Goal: Information Seeking & Learning: Learn about a topic

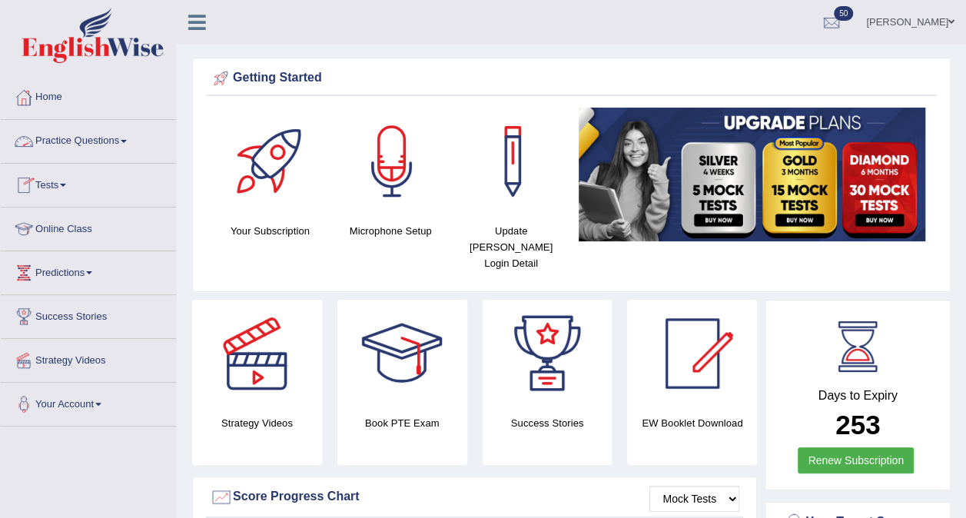
click at [95, 142] on link "Practice Questions" at bounding box center [88, 139] width 175 height 38
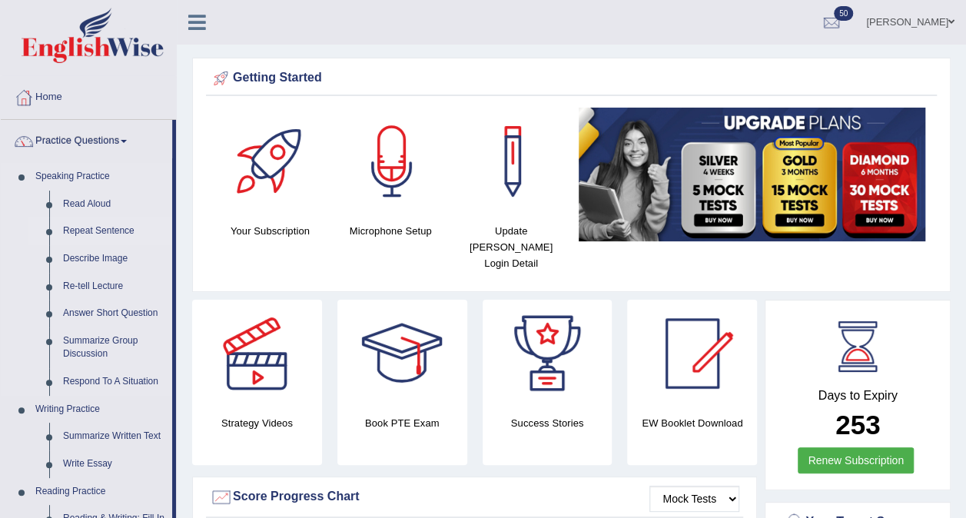
click at [80, 222] on link "Repeat Sentence" at bounding box center [114, 231] width 116 height 28
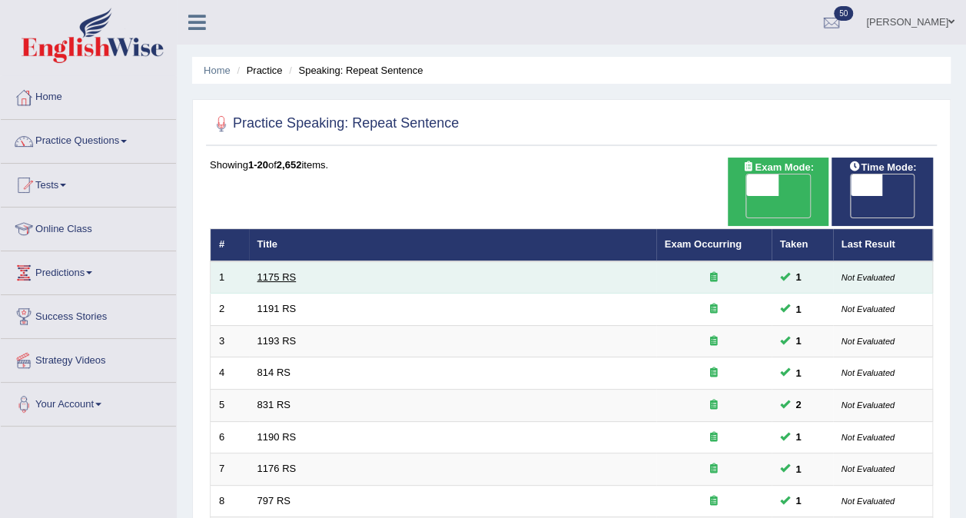
click at [275, 271] on link "1175 RS" at bounding box center [276, 277] width 39 height 12
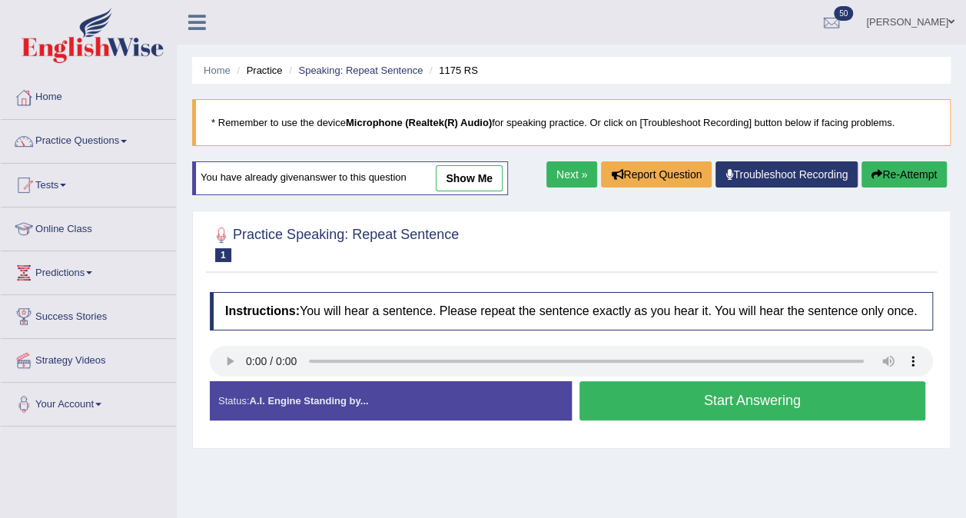
click at [689, 388] on button "Start Answering" at bounding box center [752, 400] width 347 height 39
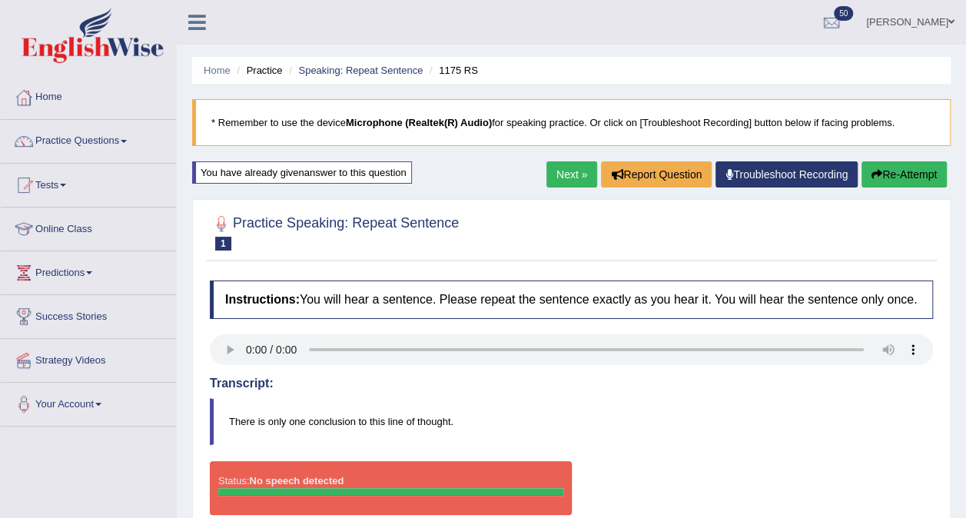
click at [568, 168] on link "Next »" at bounding box center [571, 174] width 51 height 26
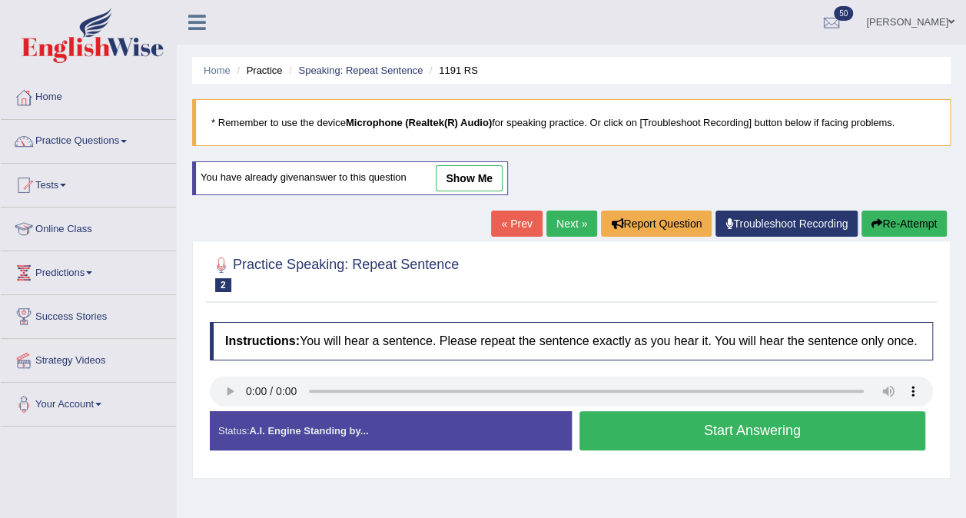
click at [707, 427] on button "Start Answering" at bounding box center [752, 430] width 347 height 39
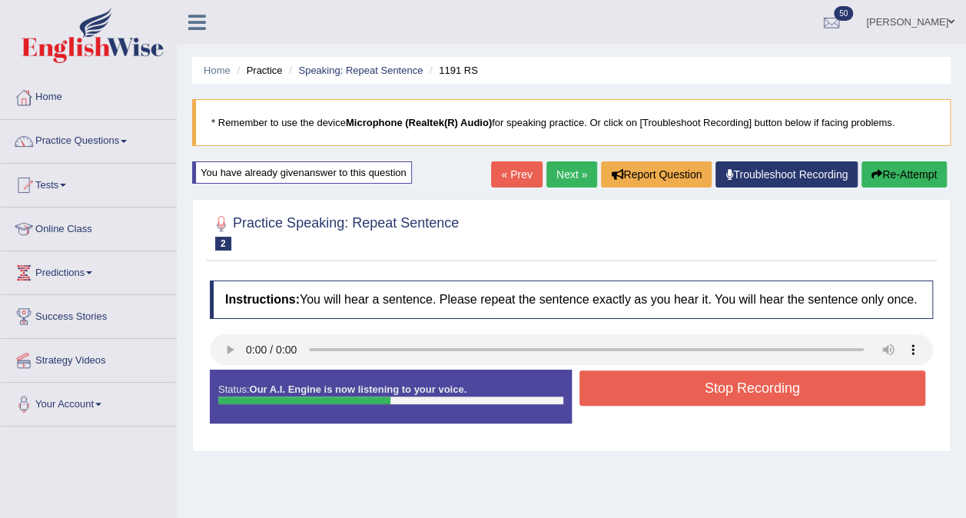
click at [727, 384] on button "Stop Recording" at bounding box center [752, 387] width 347 height 35
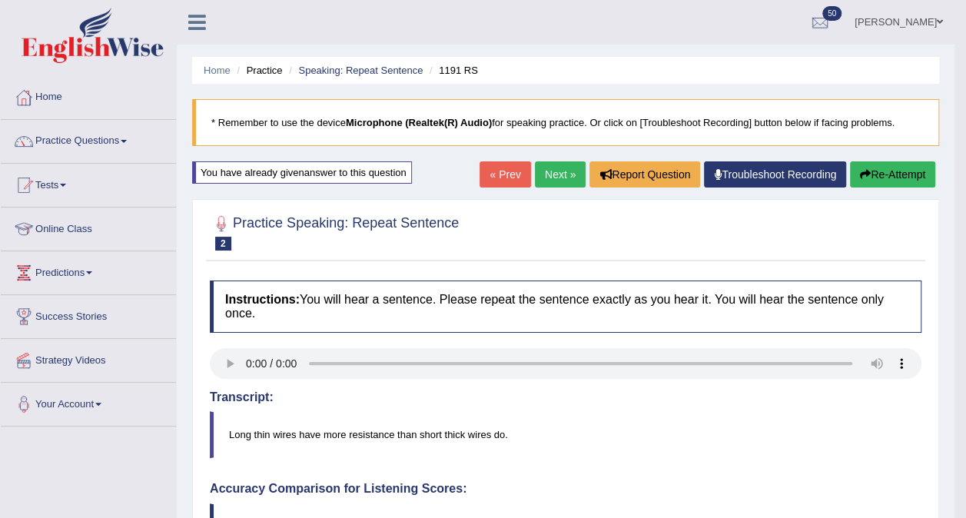
click at [553, 174] on link "Next »" at bounding box center [560, 174] width 51 height 26
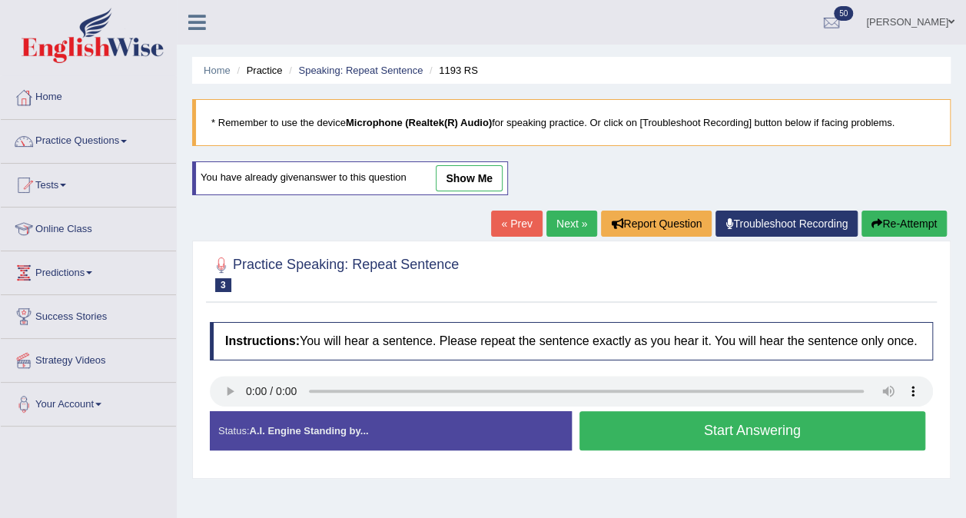
click at [664, 411] on button "Start Answering" at bounding box center [752, 430] width 347 height 39
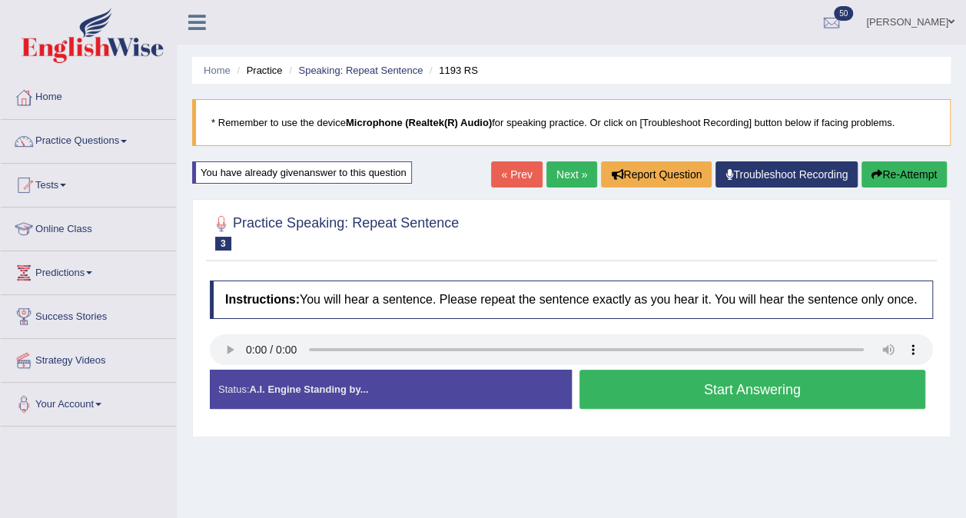
click at [664, 410] on div "Start Answering" at bounding box center [753, 391] width 362 height 43
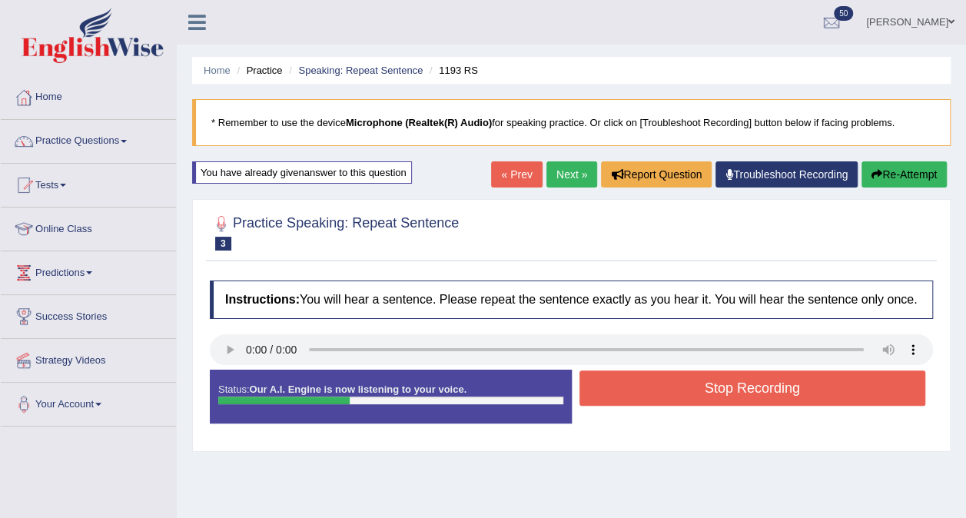
click at [689, 393] on button "Stop Recording" at bounding box center [752, 387] width 347 height 35
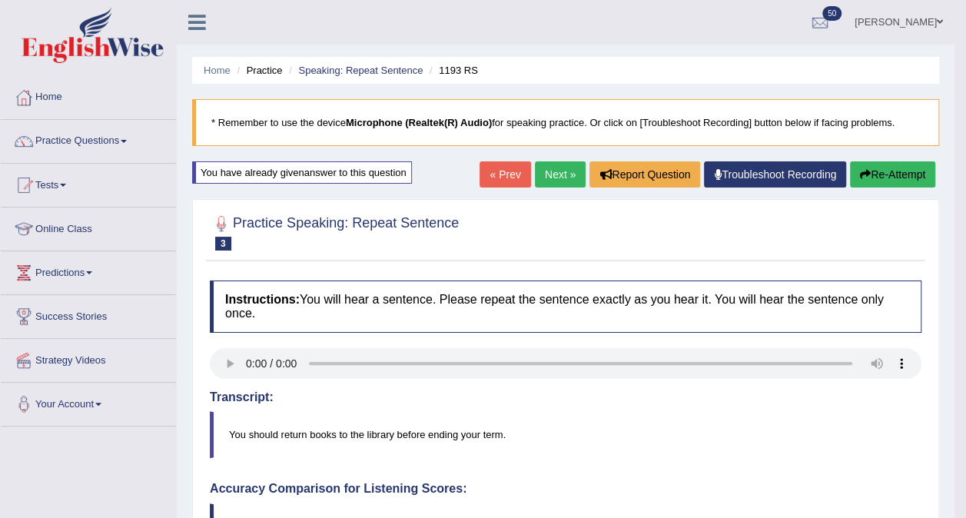
drag, startPoint x: 977, startPoint y: 189, endPoint x: 980, endPoint y: 270, distance: 80.8
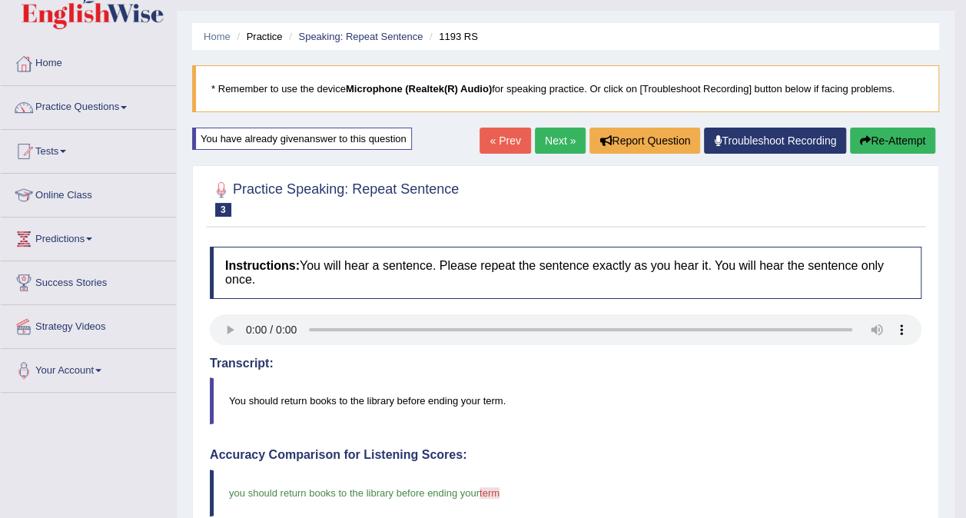
scroll to position [31, 0]
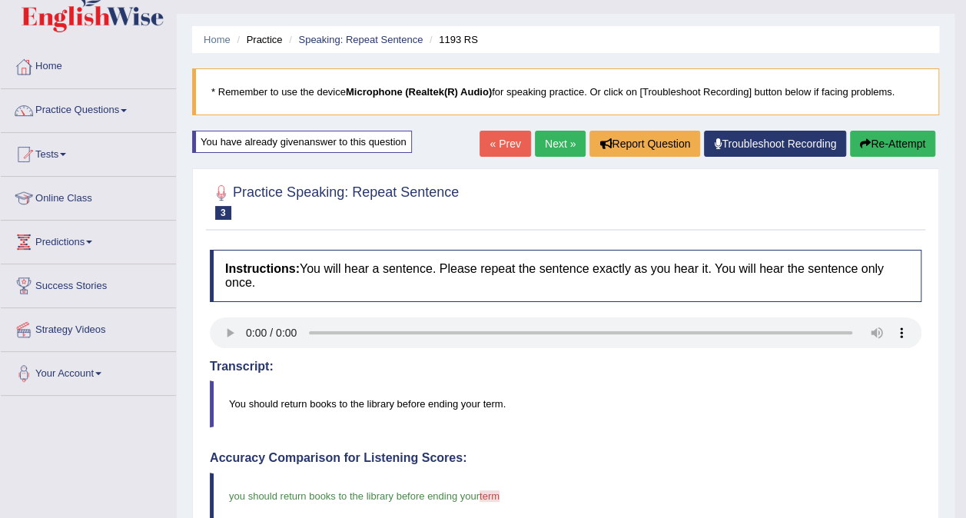
click at [553, 135] on link "Next »" at bounding box center [560, 144] width 51 height 26
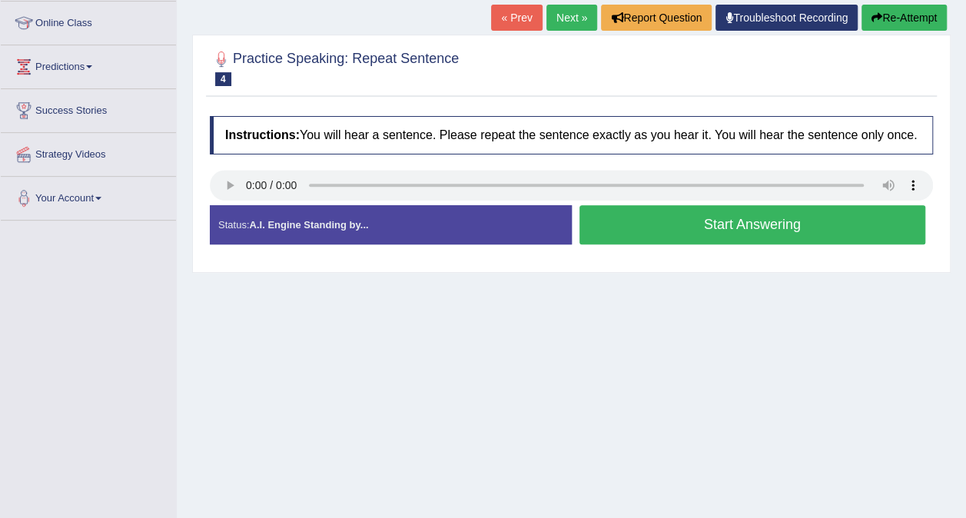
scroll to position [208, 0]
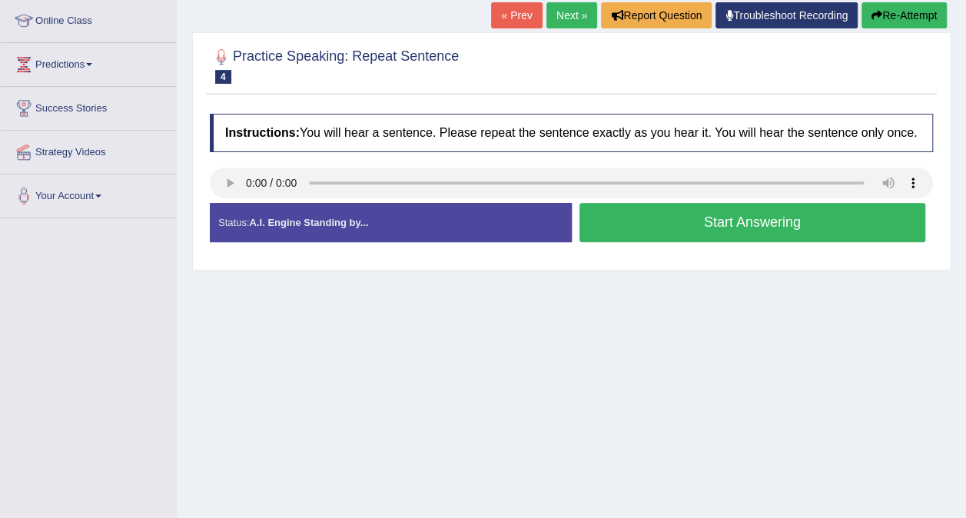
click at [727, 210] on button "Start Answering" at bounding box center [752, 222] width 347 height 39
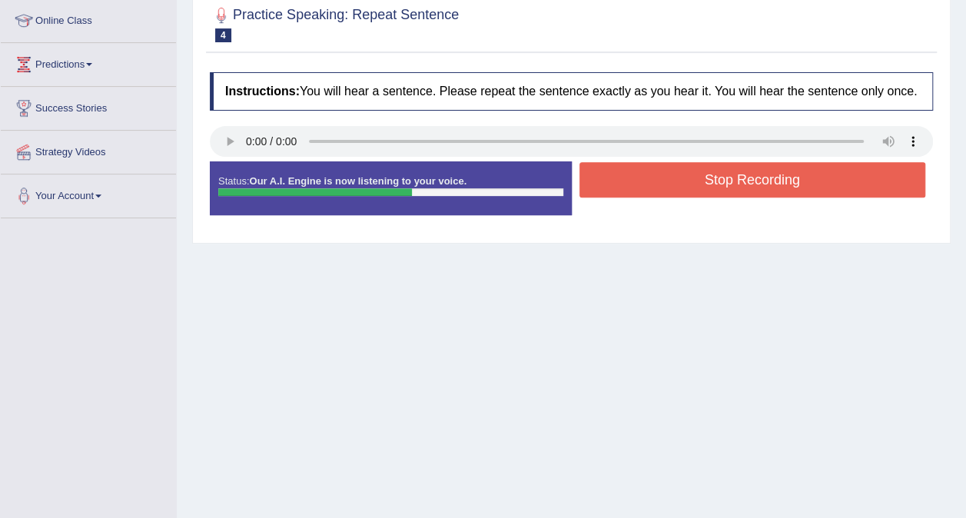
click at [742, 184] on button "Stop Recording" at bounding box center [752, 179] width 347 height 35
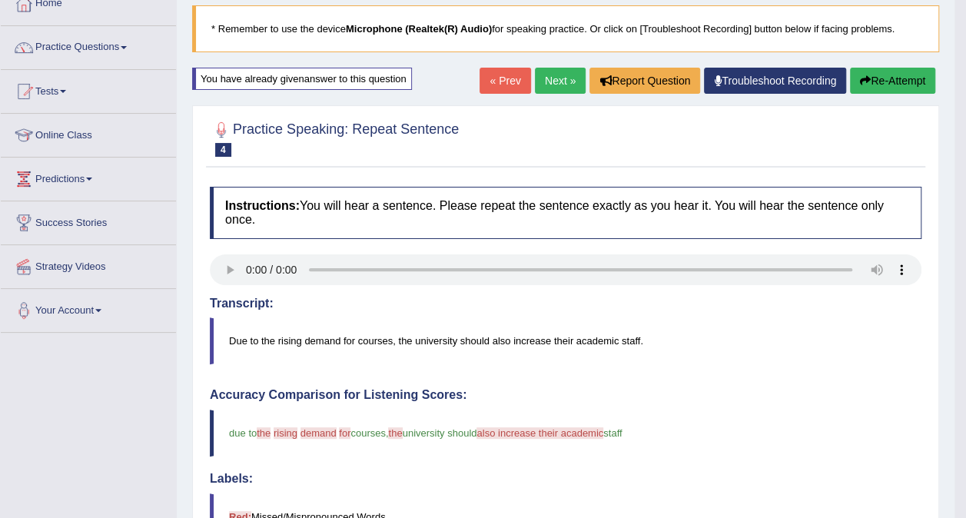
scroll to position [63, 0]
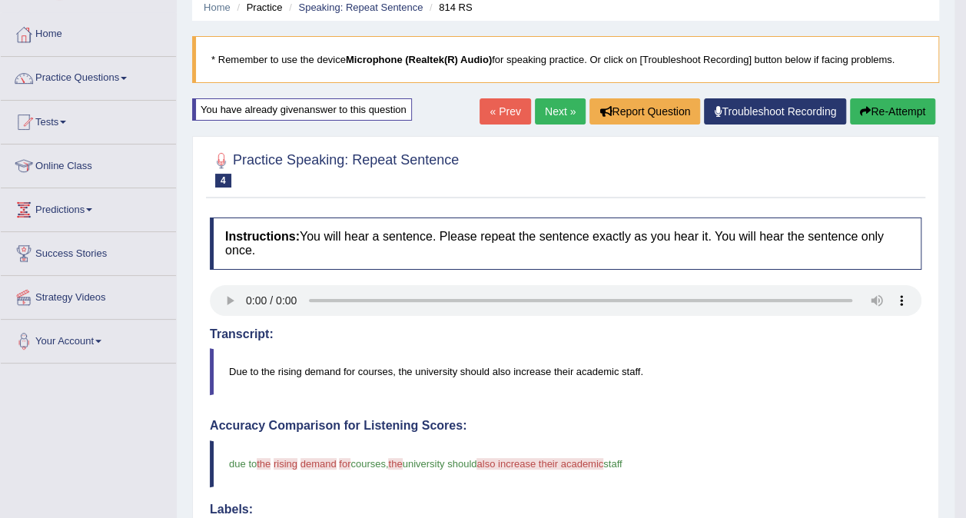
click at [559, 104] on link "Next »" at bounding box center [560, 111] width 51 height 26
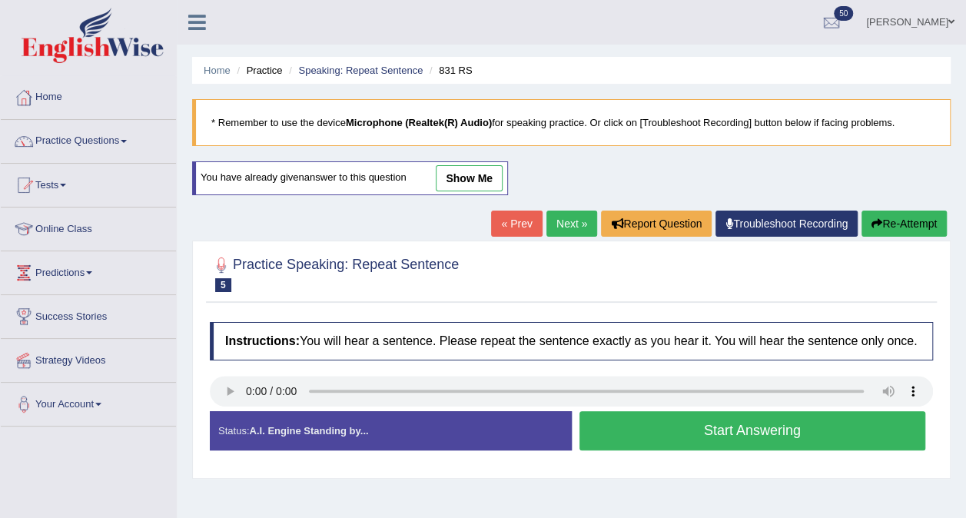
click at [689, 443] on button "Start Answering" at bounding box center [752, 430] width 347 height 39
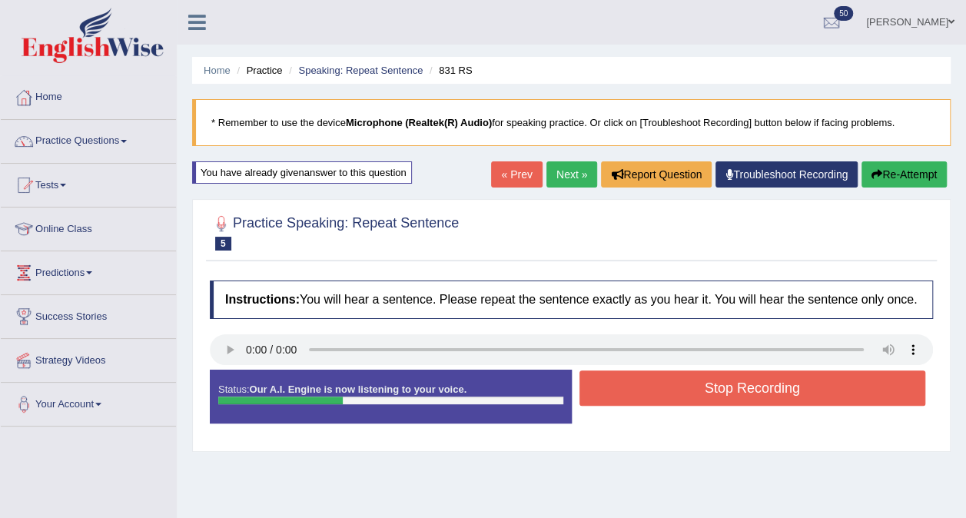
click at [730, 397] on button "Stop Recording" at bounding box center [752, 387] width 347 height 35
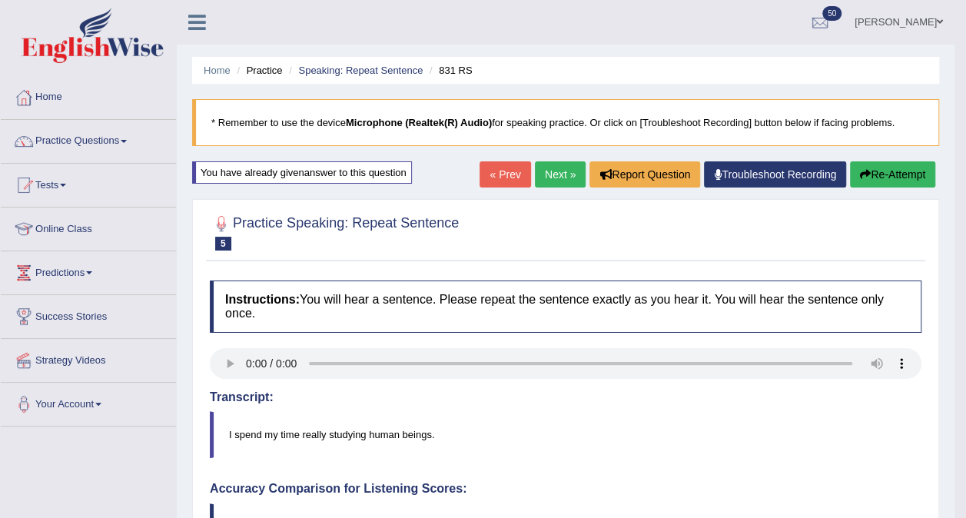
click at [566, 178] on link "Next »" at bounding box center [560, 174] width 51 height 26
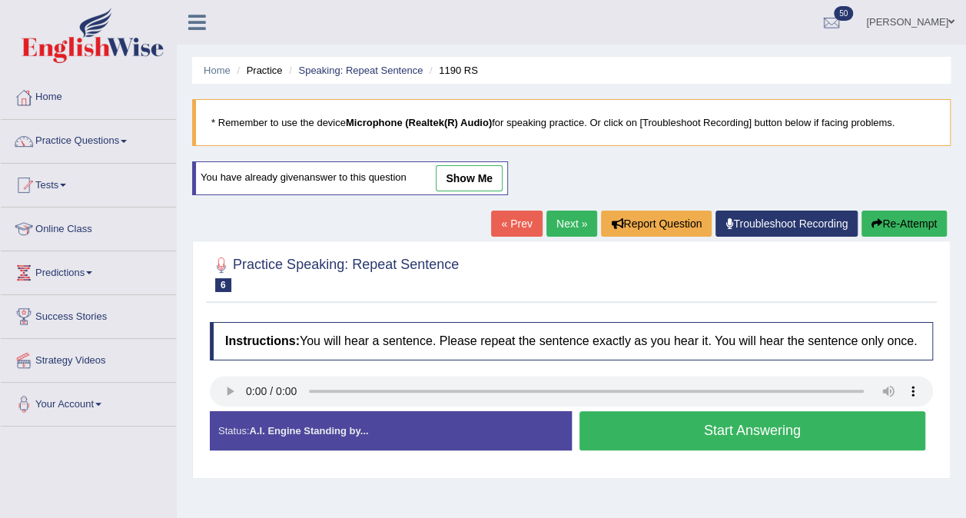
click at [509, 473] on div "Practice Speaking: Repeat Sentence 6 1190 RS Instructions: You will hear a sent…" at bounding box center [571, 360] width 759 height 238
click at [618, 441] on button "Start Answering" at bounding box center [752, 430] width 347 height 39
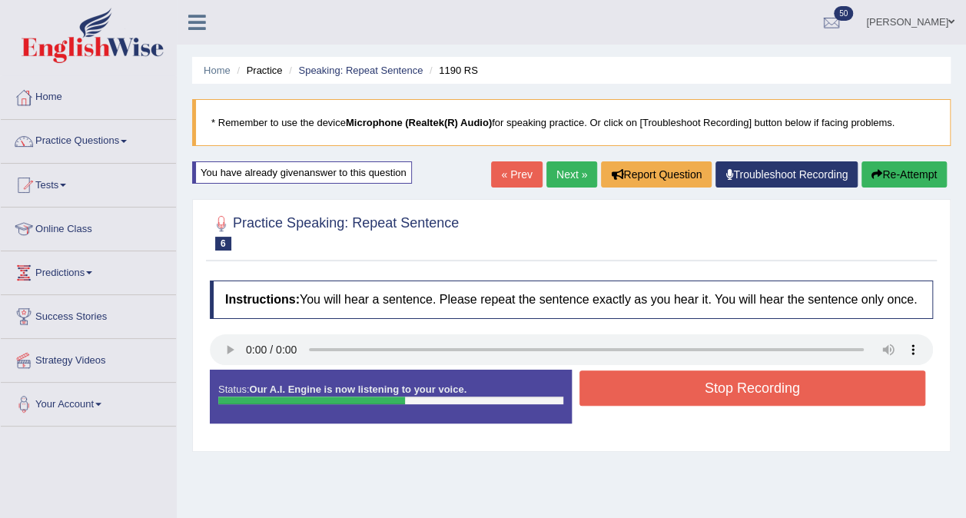
click at [690, 398] on button "Stop Recording" at bounding box center [752, 387] width 347 height 35
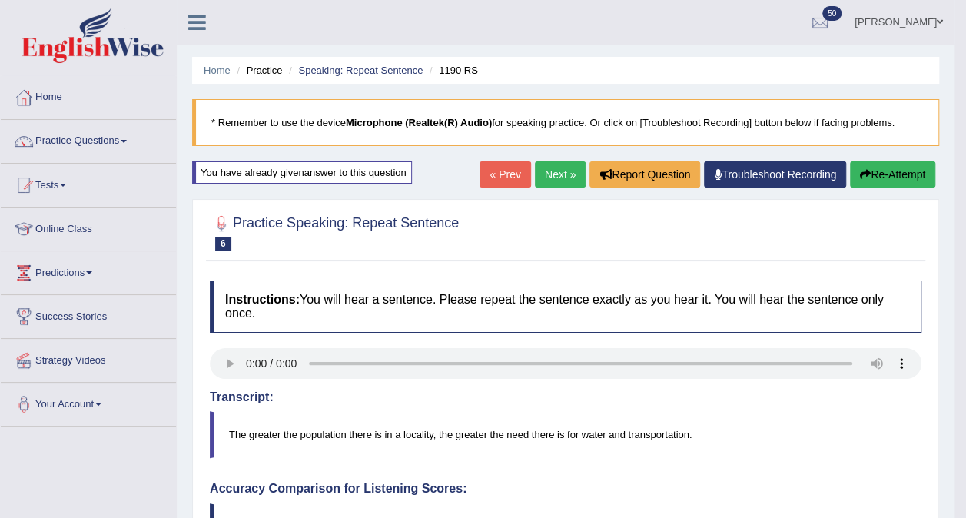
drag, startPoint x: 977, startPoint y: 205, endPoint x: 980, endPoint y: 475, distance: 269.8
click at [965, 475] on html "Toggle navigation Home Practice Questions Speaking Practice Read Aloud Repeat S…" at bounding box center [483, 259] width 966 height 518
click at [555, 170] on link "Next »" at bounding box center [560, 174] width 51 height 26
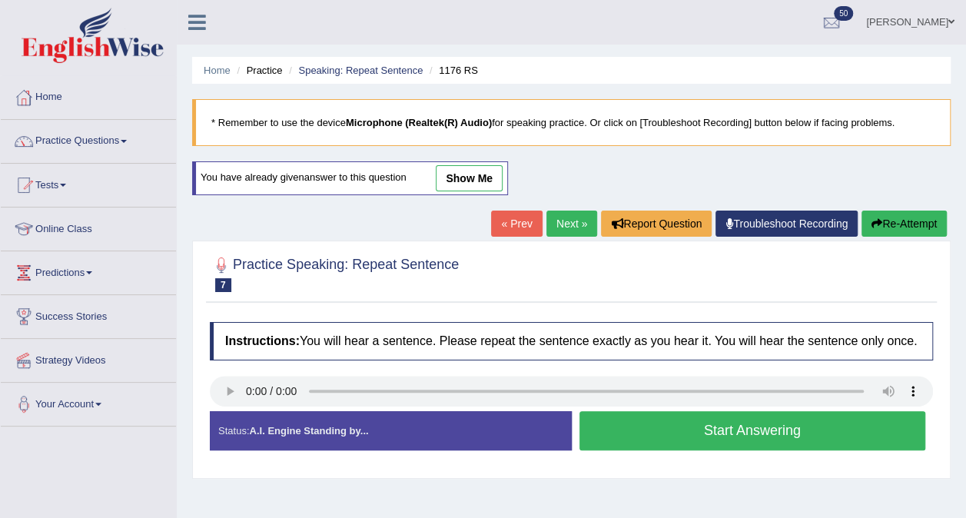
click at [618, 427] on button "Start Answering" at bounding box center [752, 430] width 347 height 39
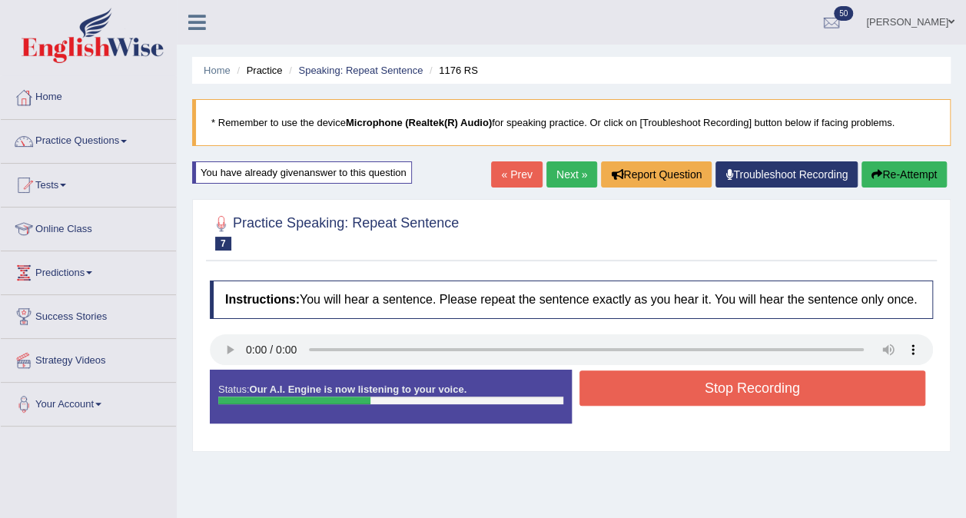
click at [665, 378] on button "Stop Recording" at bounding box center [752, 387] width 347 height 35
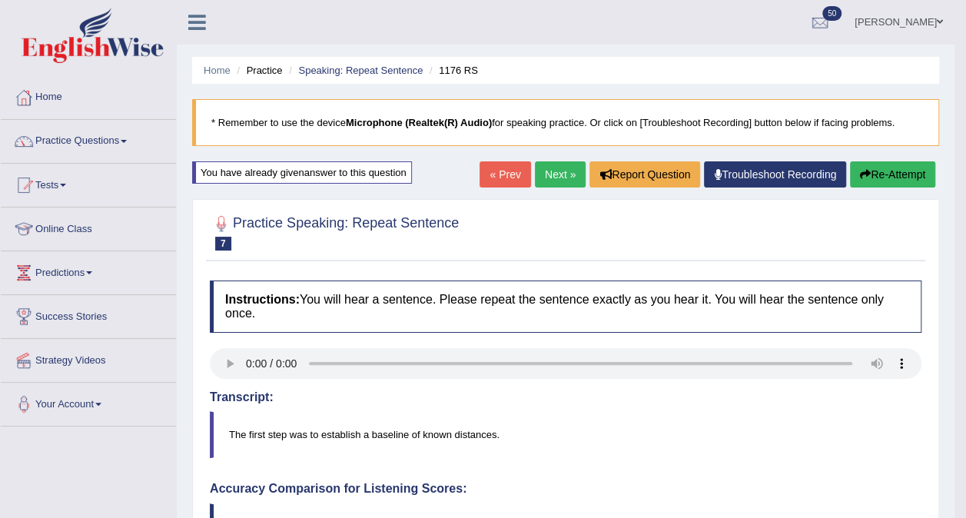
click at [559, 180] on link "Next »" at bounding box center [560, 174] width 51 height 26
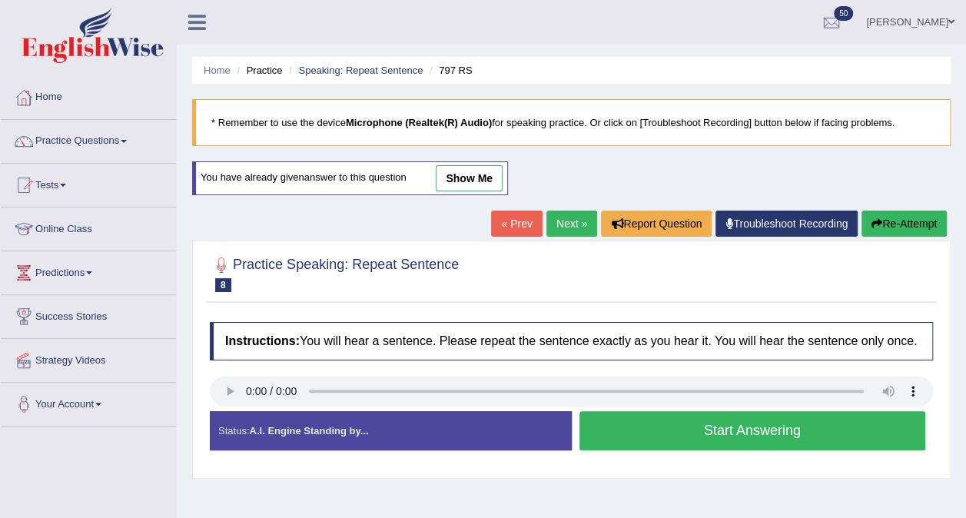
click at [691, 433] on button "Start Answering" at bounding box center [752, 430] width 347 height 39
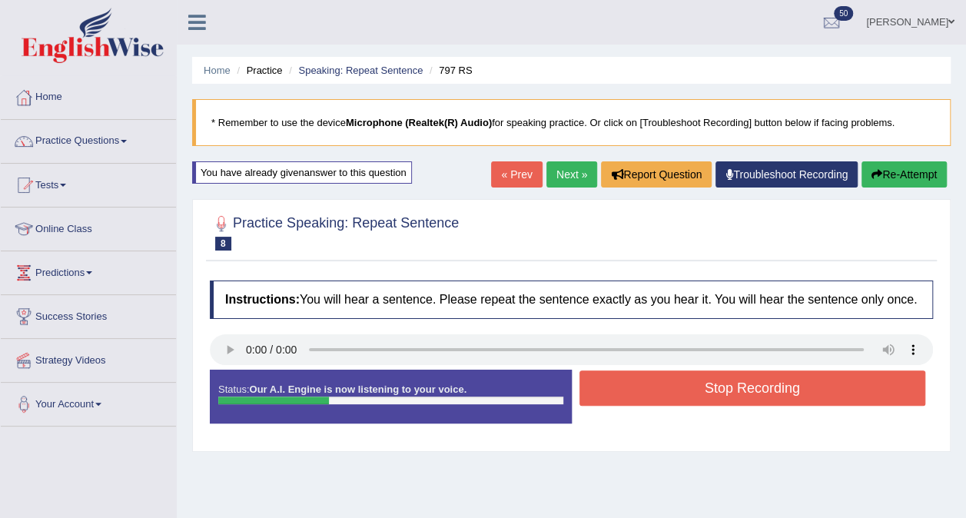
click at [691, 433] on div "Status: Our A.I. Engine is now listening to your voice. Start Answering Stop Re…" at bounding box center [571, 404] width 723 height 69
click at [713, 386] on button "Stop Recording" at bounding box center [752, 387] width 347 height 35
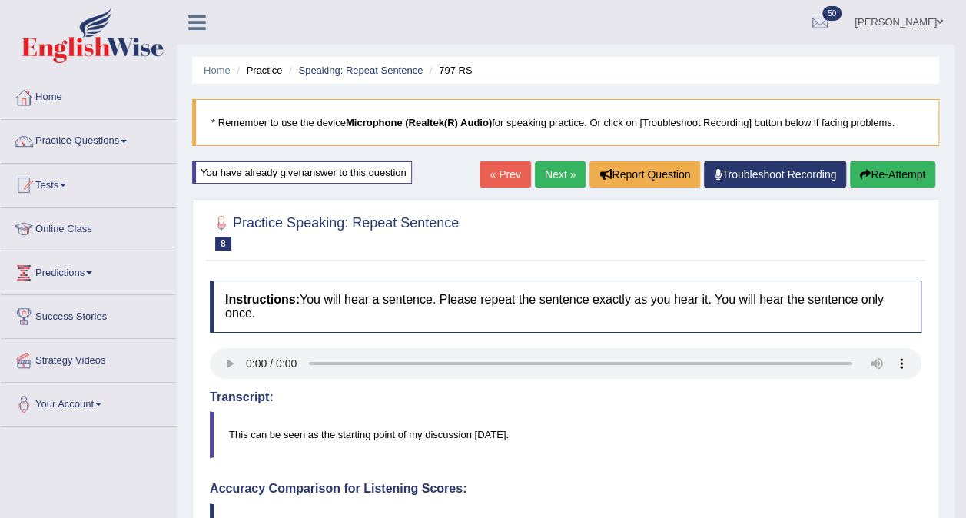
click at [556, 168] on link "Next »" at bounding box center [560, 174] width 51 height 26
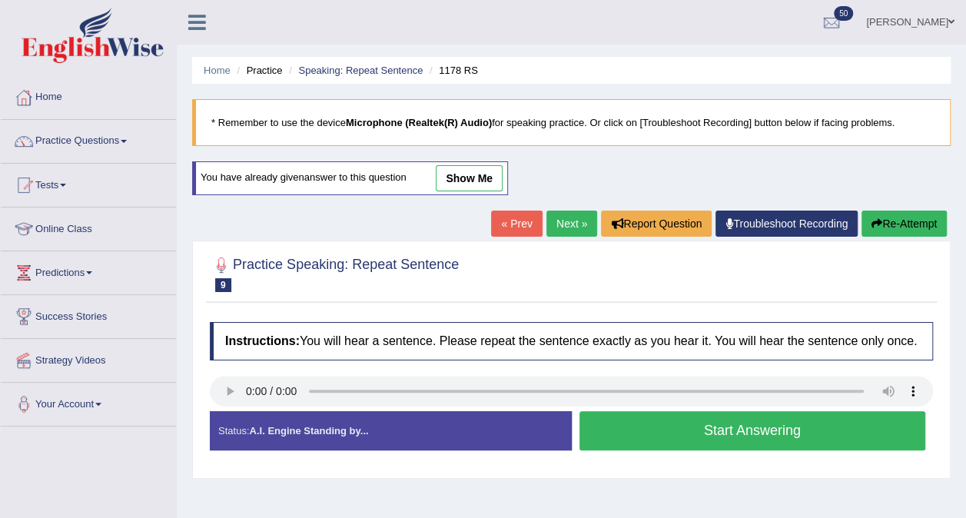
click at [776, 428] on button "Start Answering" at bounding box center [752, 430] width 347 height 39
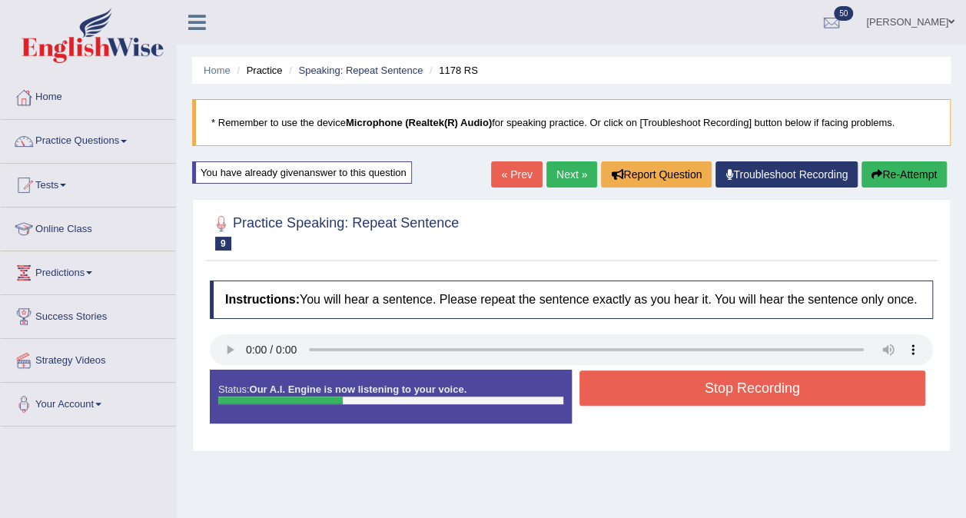
click at [755, 390] on button "Stop Recording" at bounding box center [752, 387] width 347 height 35
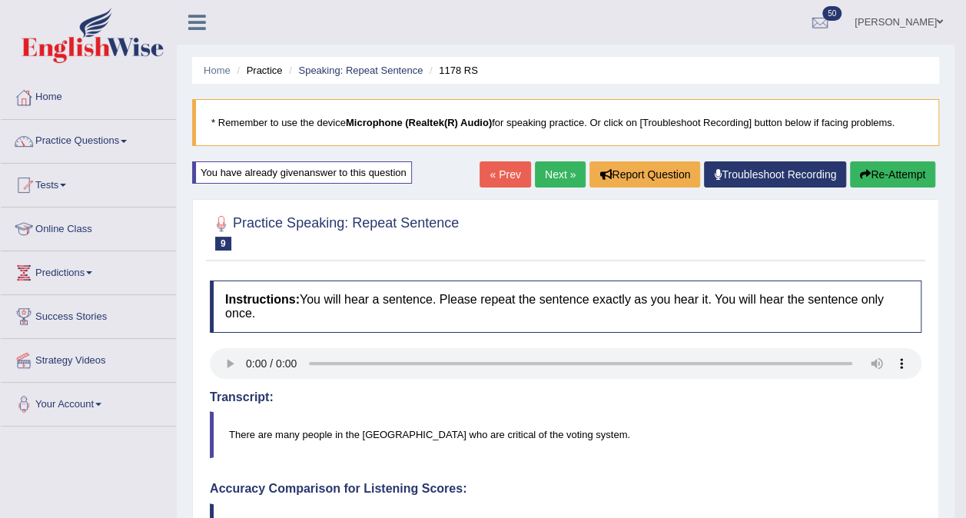
drag, startPoint x: 977, startPoint y: 150, endPoint x: 980, endPoint y: 284, distance: 134.5
click at [507, 175] on link "« Prev" at bounding box center [505, 174] width 51 height 26
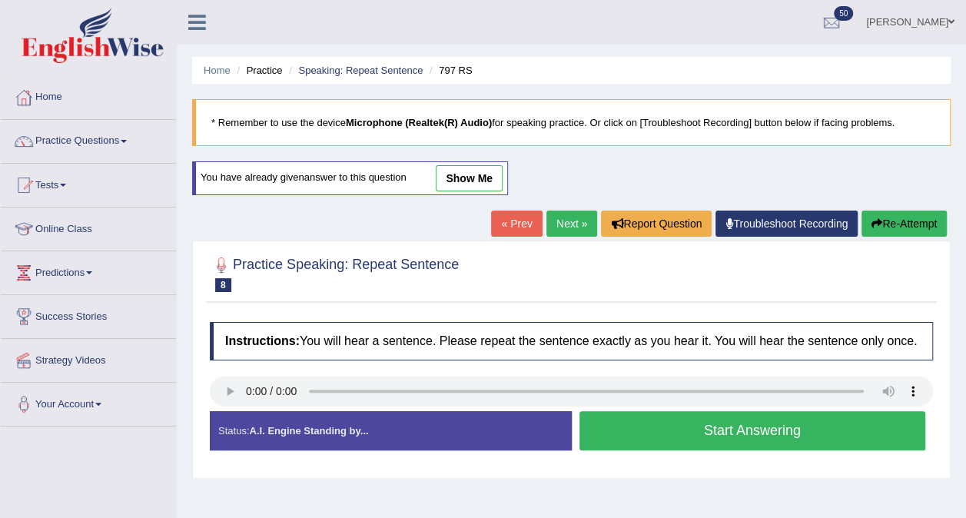
click at [513, 218] on link "« Prev" at bounding box center [516, 224] width 51 height 26
click at [692, 433] on button "Start Answering" at bounding box center [752, 430] width 347 height 39
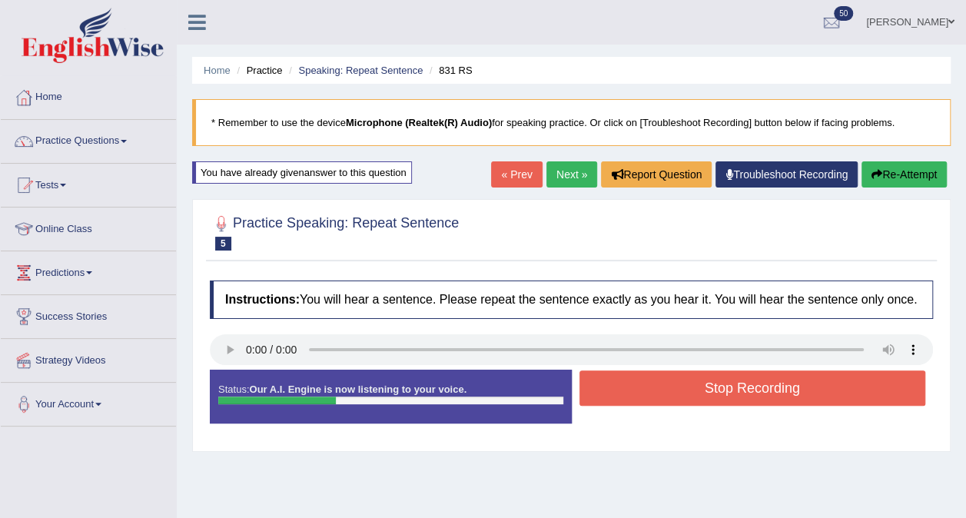
click at [732, 383] on button "Stop Recording" at bounding box center [752, 387] width 347 height 35
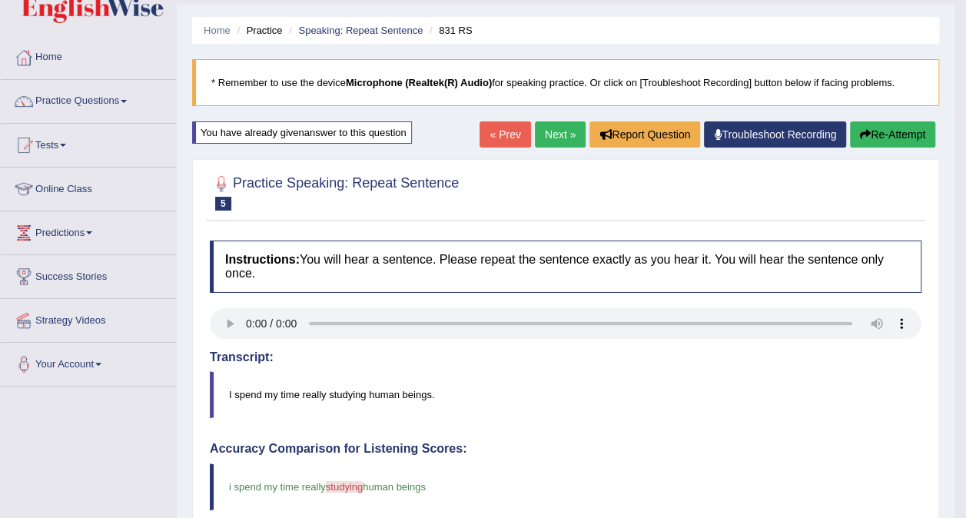
scroll to position [36, 0]
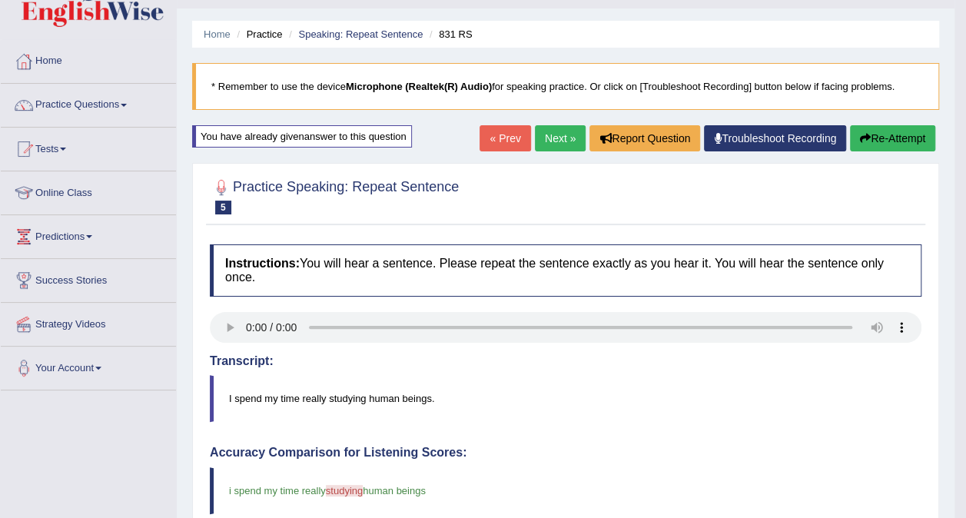
click at [555, 141] on link "Next »" at bounding box center [560, 138] width 51 height 26
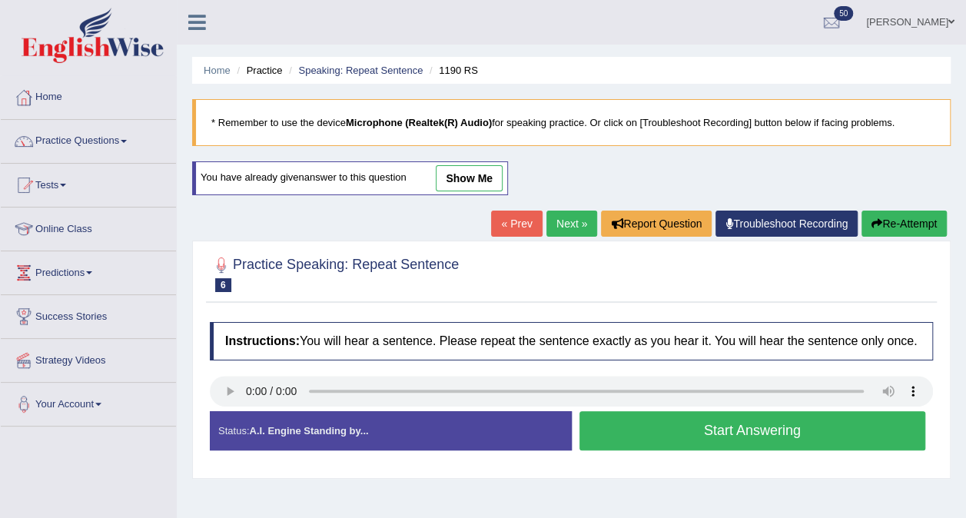
click at [706, 426] on button "Start Answering" at bounding box center [752, 430] width 347 height 39
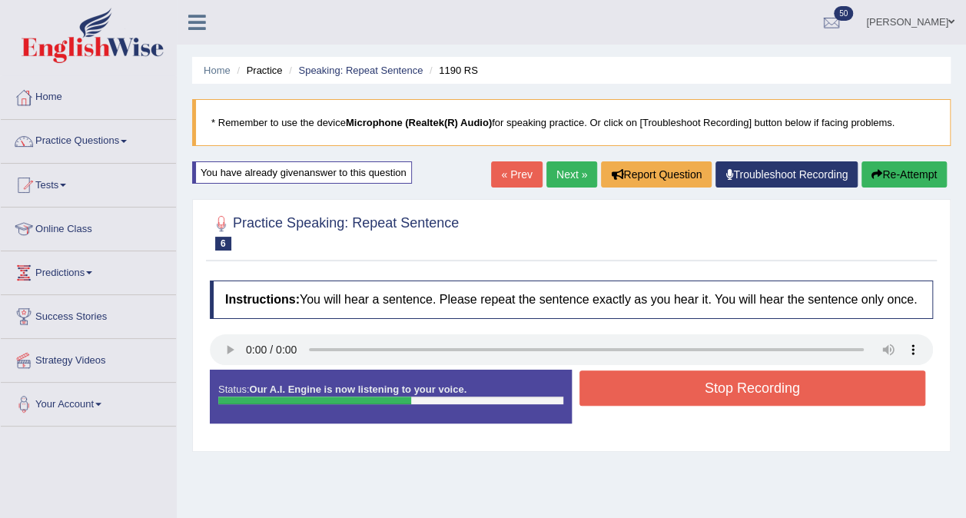
click at [735, 394] on button "Stop Recording" at bounding box center [752, 387] width 347 height 35
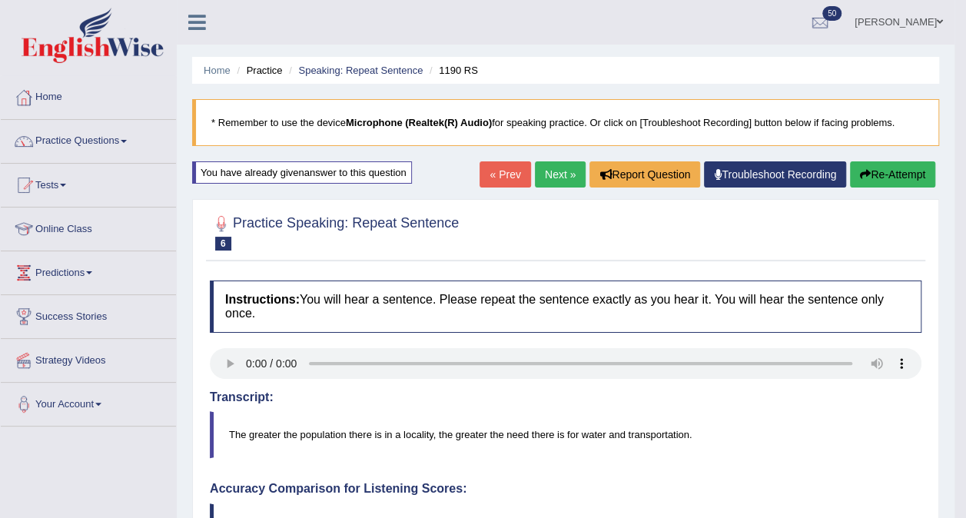
click at [546, 172] on link "Next »" at bounding box center [560, 174] width 51 height 26
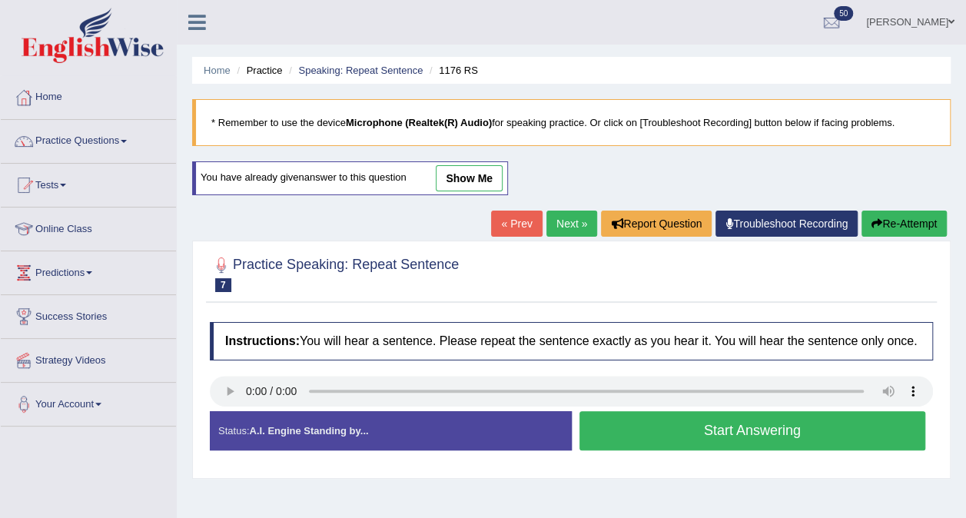
click at [568, 228] on link "Next »" at bounding box center [571, 224] width 51 height 26
click at [626, 427] on button "Start Answering" at bounding box center [752, 430] width 347 height 39
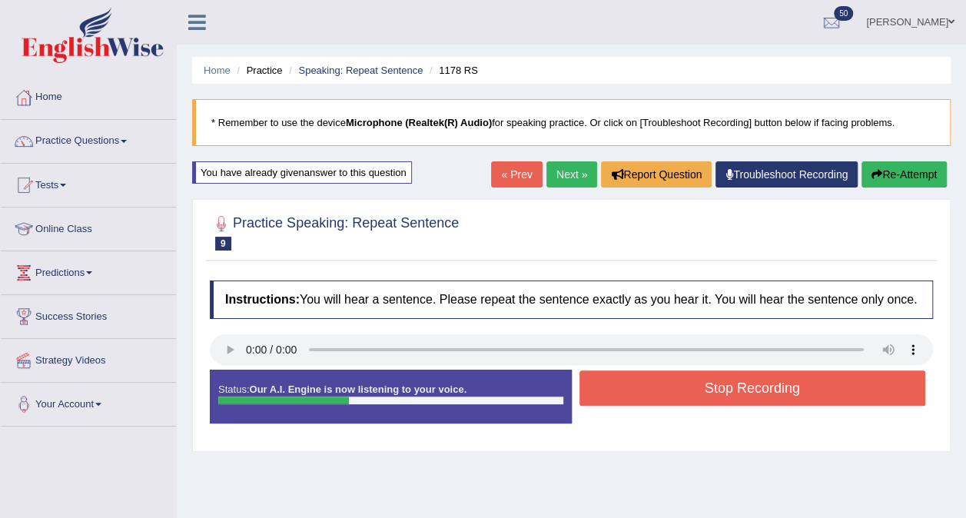
click at [682, 388] on button "Stop Recording" at bounding box center [752, 387] width 347 height 35
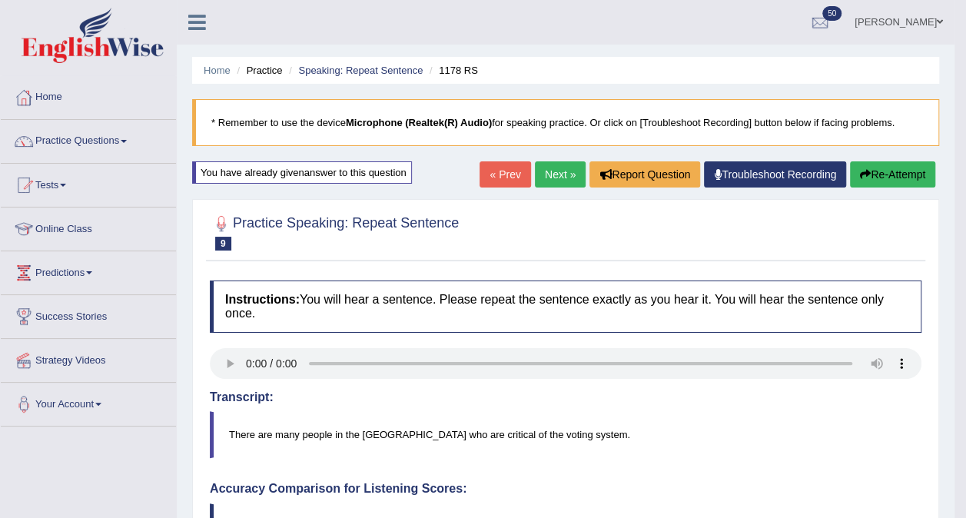
click at [560, 166] on link "Next »" at bounding box center [560, 174] width 51 height 26
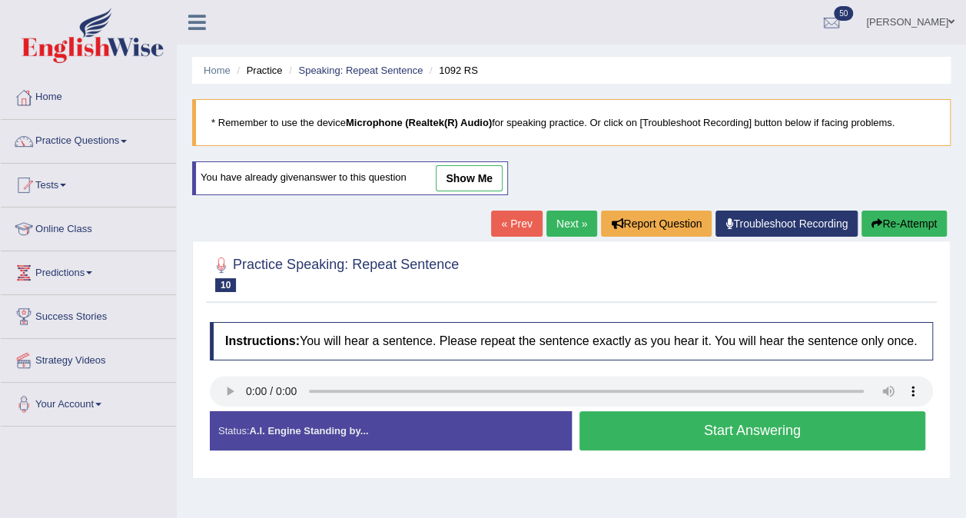
click at [768, 423] on button "Start Answering" at bounding box center [752, 430] width 347 height 39
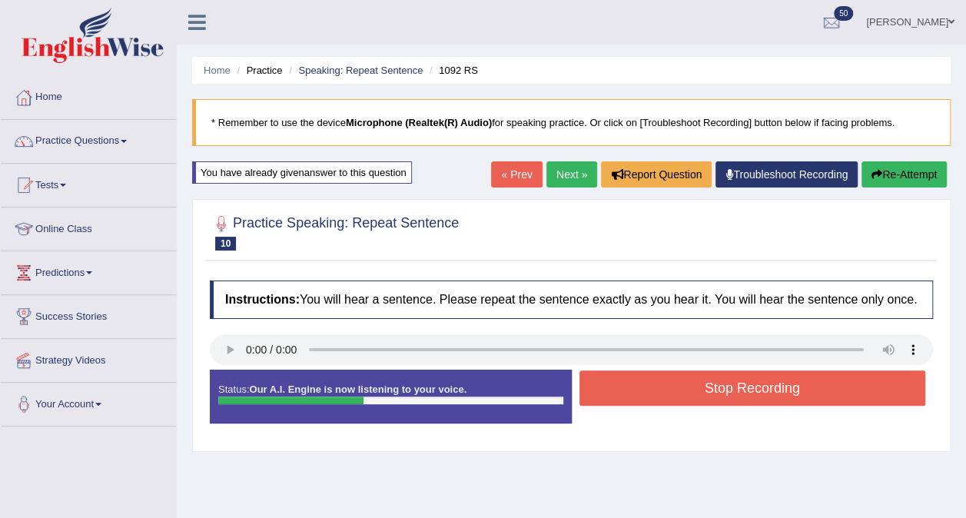
click at [759, 395] on button "Stop Recording" at bounding box center [752, 387] width 347 height 35
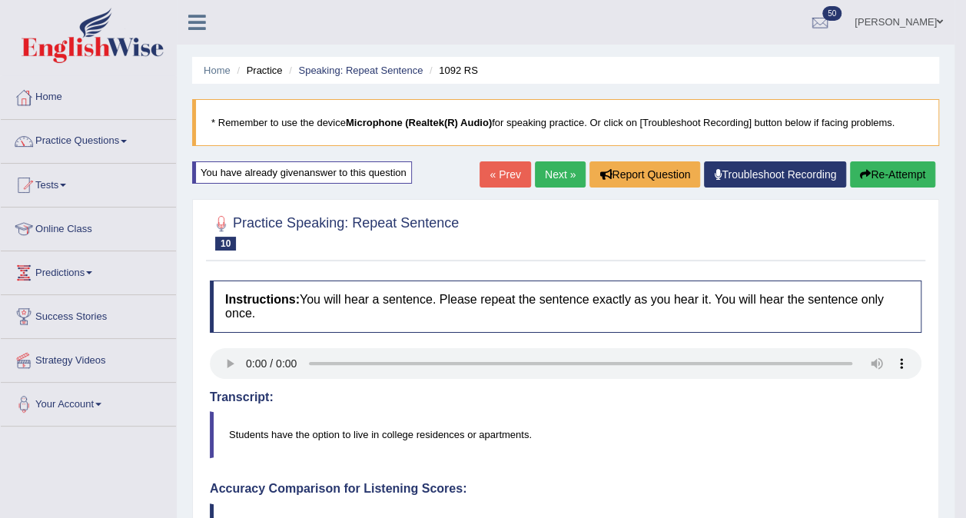
click at [563, 178] on link "Next »" at bounding box center [560, 174] width 51 height 26
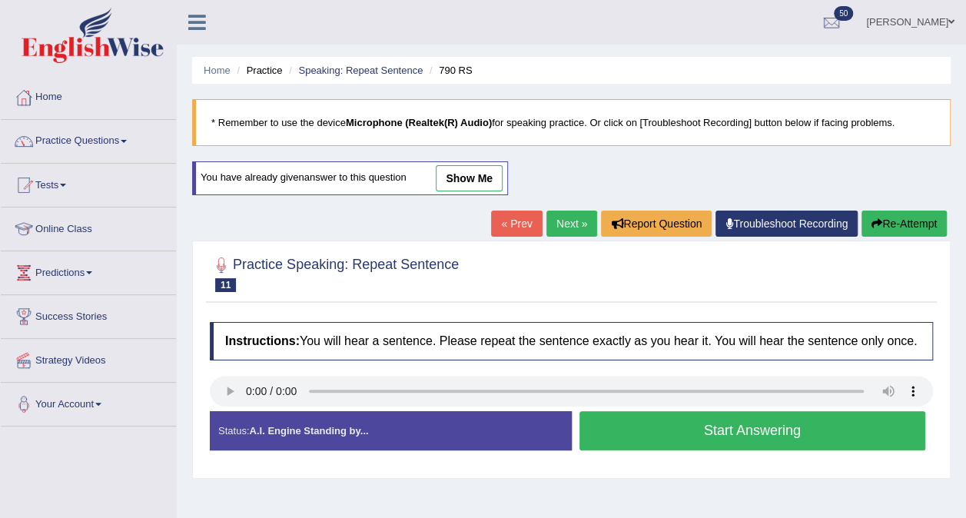
click at [616, 424] on button "Start Answering" at bounding box center [752, 430] width 347 height 39
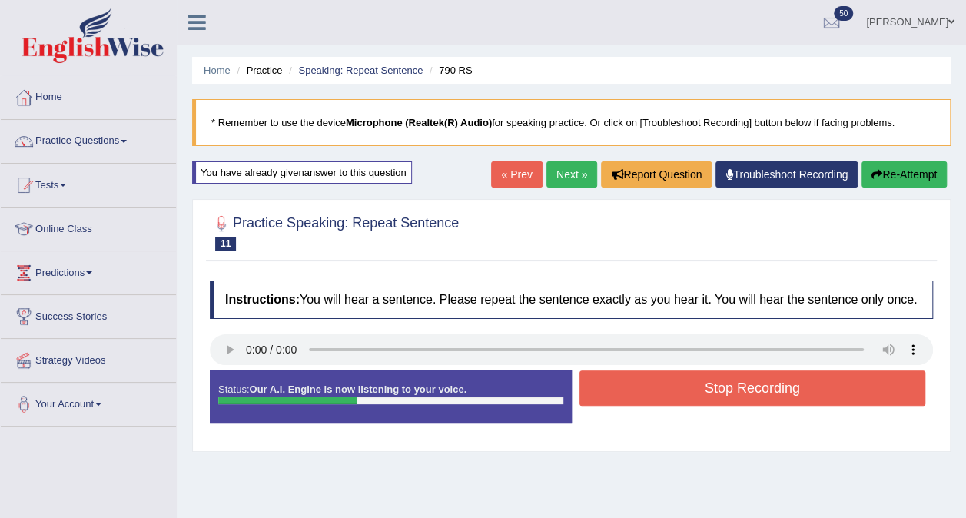
click at [680, 381] on button "Stop Recording" at bounding box center [752, 387] width 347 height 35
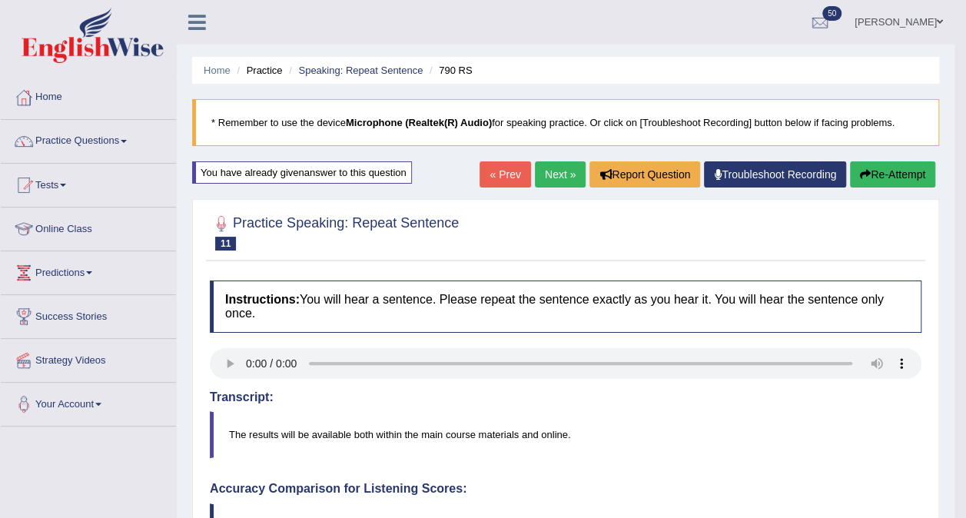
click at [561, 181] on link "Next »" at bounding box center [560, 174] width 51 height 26
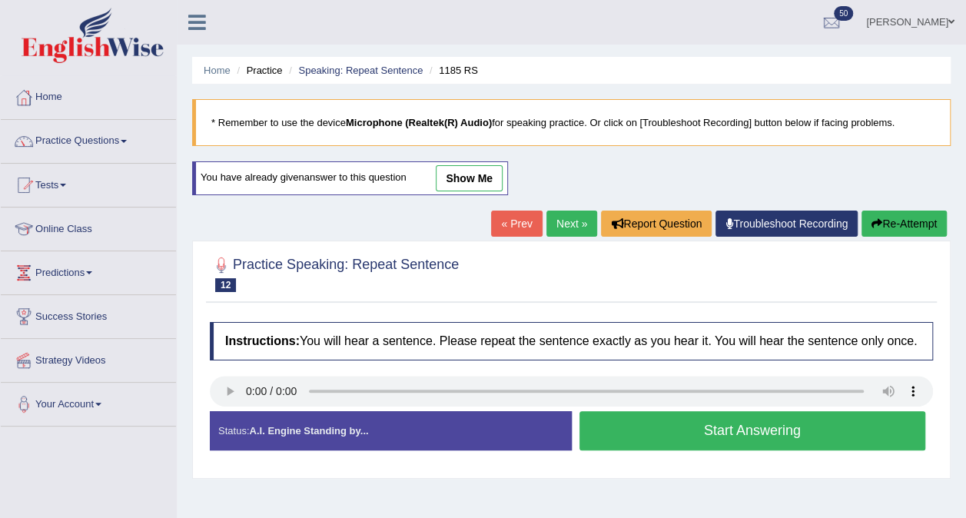
click at [656, 424] on button "Start Answering" at bounding box center [752, 430] width 347 height 39
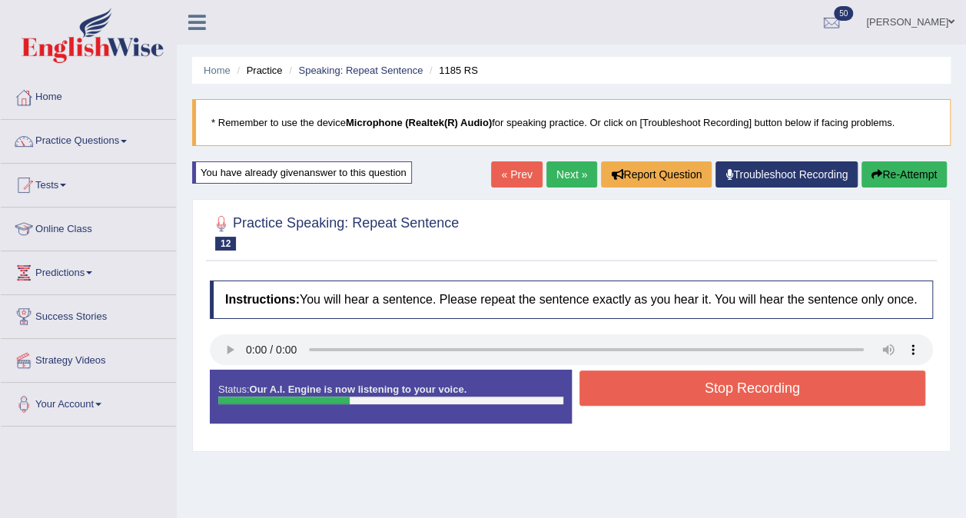
click at [729, 373] on button "Stop Recording" at bounding box center [752, 387] width 347 height 35
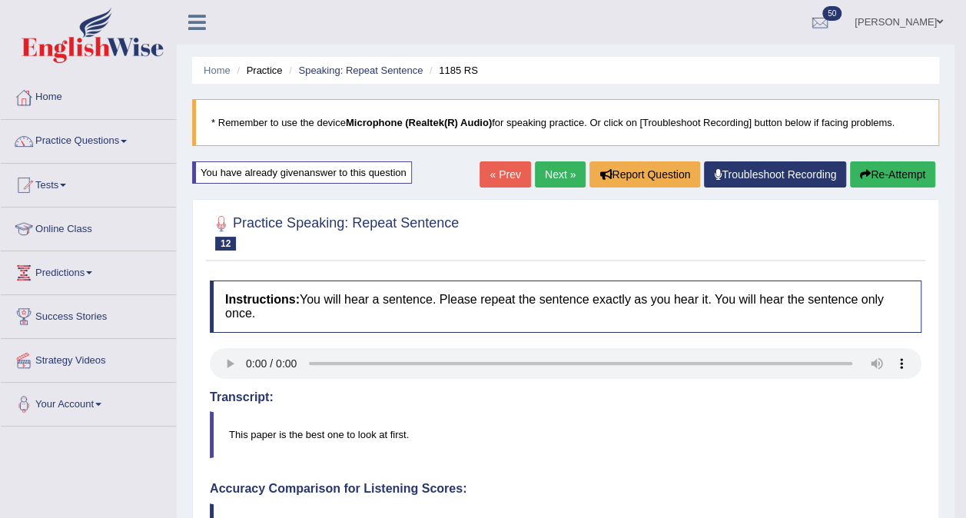
click at [556, 174] on link "Next »" at bounding box center [560, 174] width 51 height 26
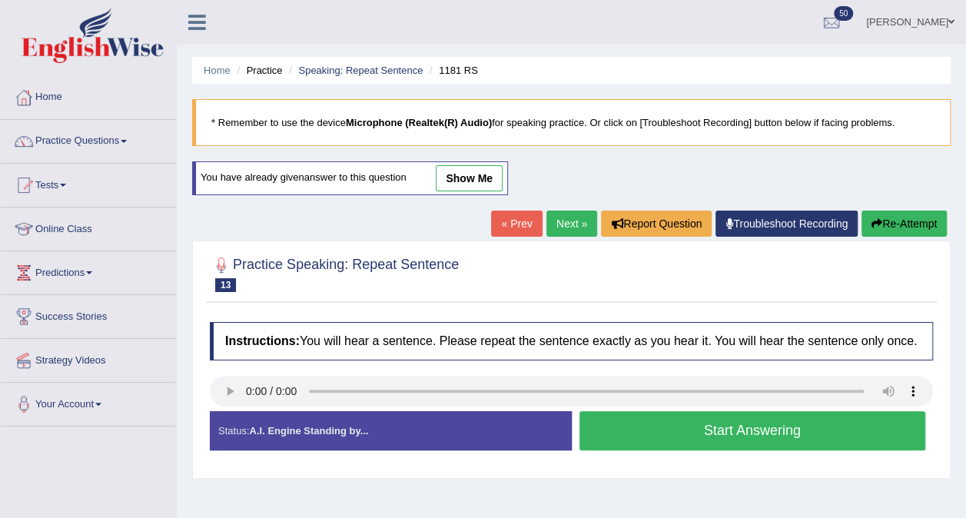
click at [647, 428] on button "Start Answering" at bounding box center [752, 430] width 347 height 39
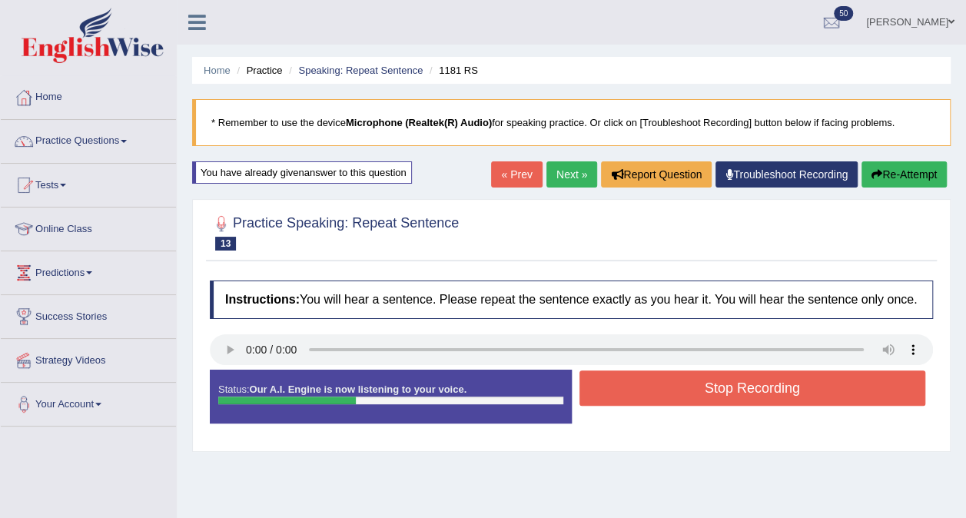
click at [751, 386] on button "Stop Recording" at bounding box center [752, 387] width 347 height 35
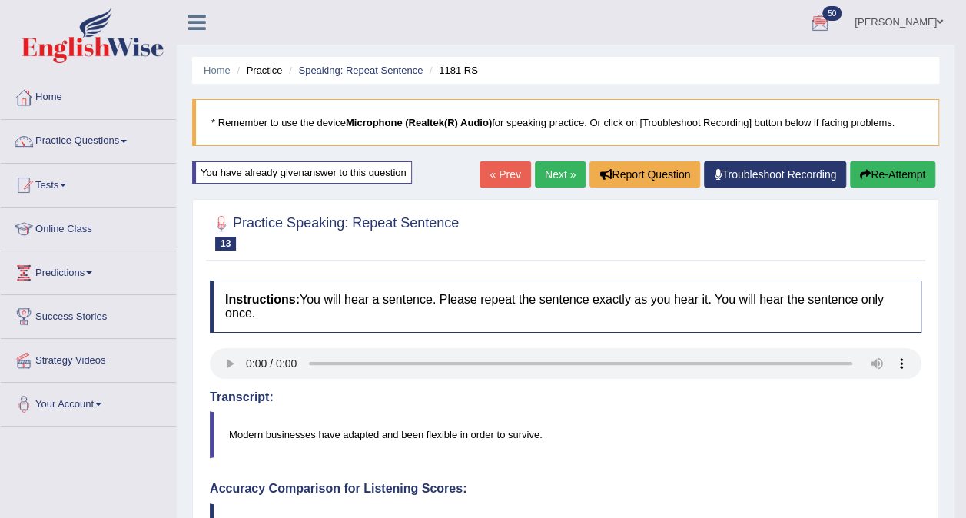
click at [544, 171] on link "Next »" at bounding box center [560, 174] width 51 height 26
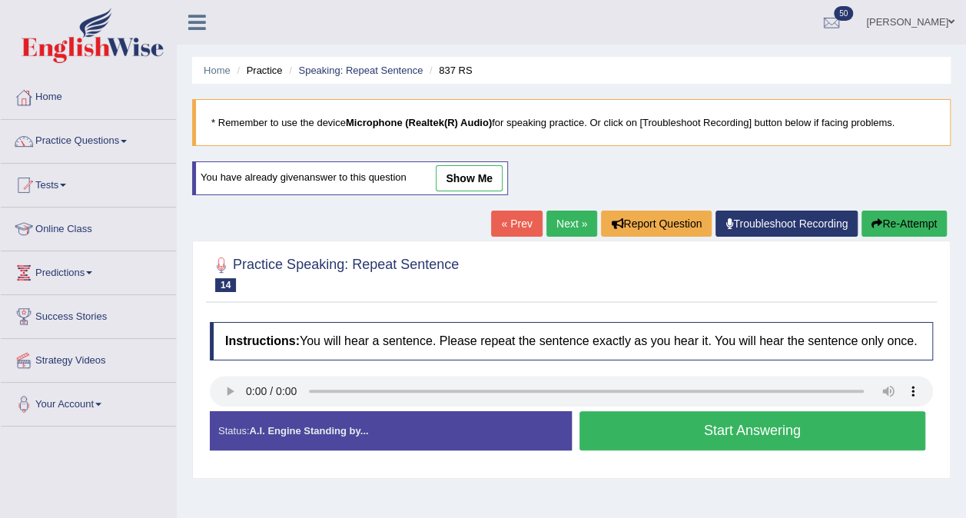
click at [773, 430] on button "Start Answering" at bounding box center [752, 430] width 347 height 39
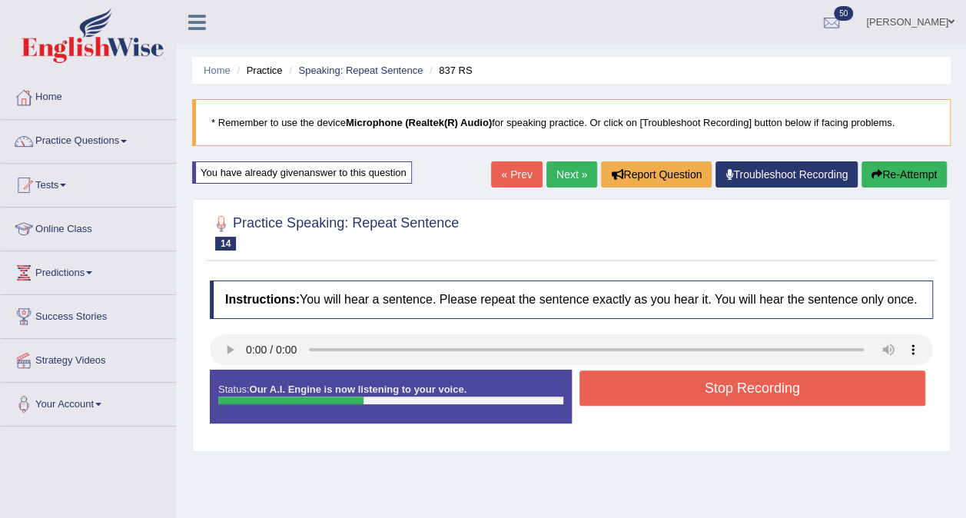
click at [750, 380] on button "Stop Recording" at bounding box center [752, 387] width 347 height 35
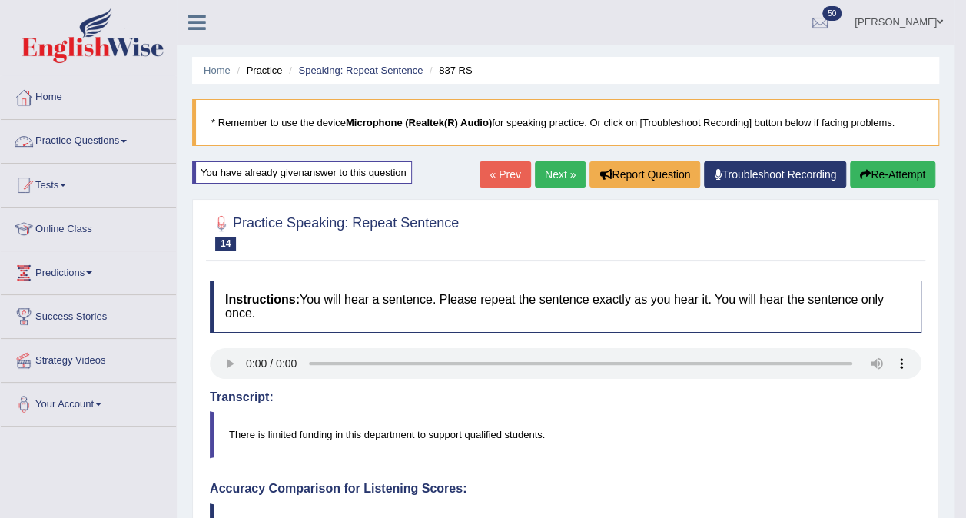
click at [124, 131] on link "Practice Questions" at bounding box center [88, 139] width 175 height 38
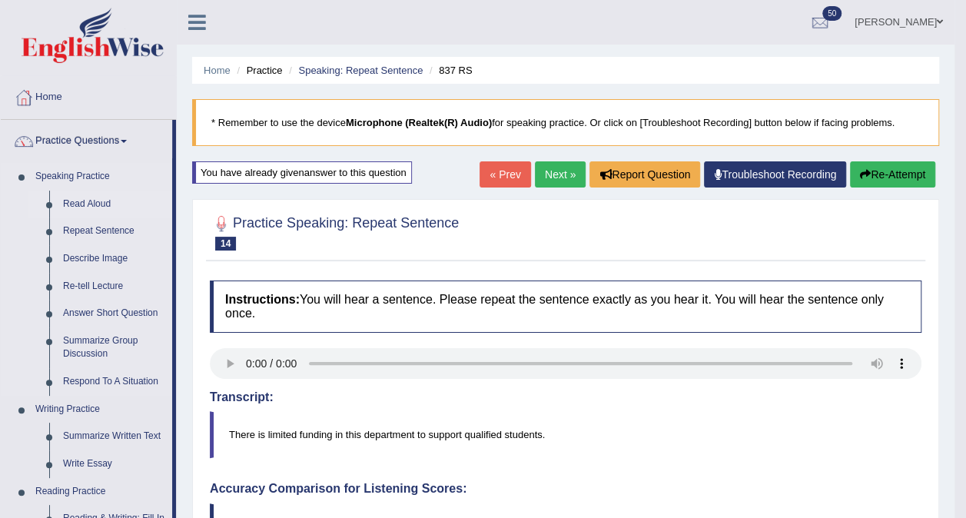
click at [87, 196] on link "Read Aloud" at bounding box center [114, 205] width 116 height 28
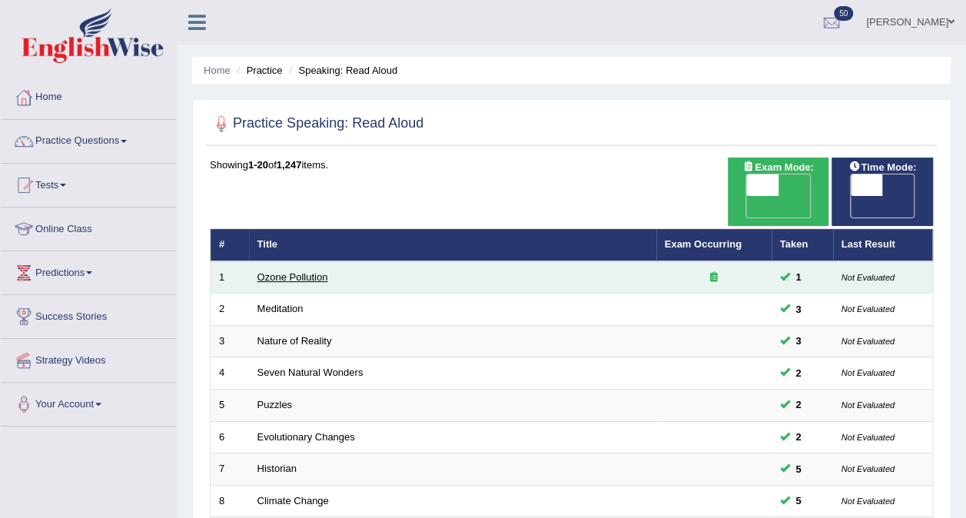
click at [299, 271] on link "Ozone Pollution" at bounding box center [292, 277] width 71 height 12
click at [287, 271] on link "Ozone Pollution" at bounding box center [292, 277] width 71 height 12
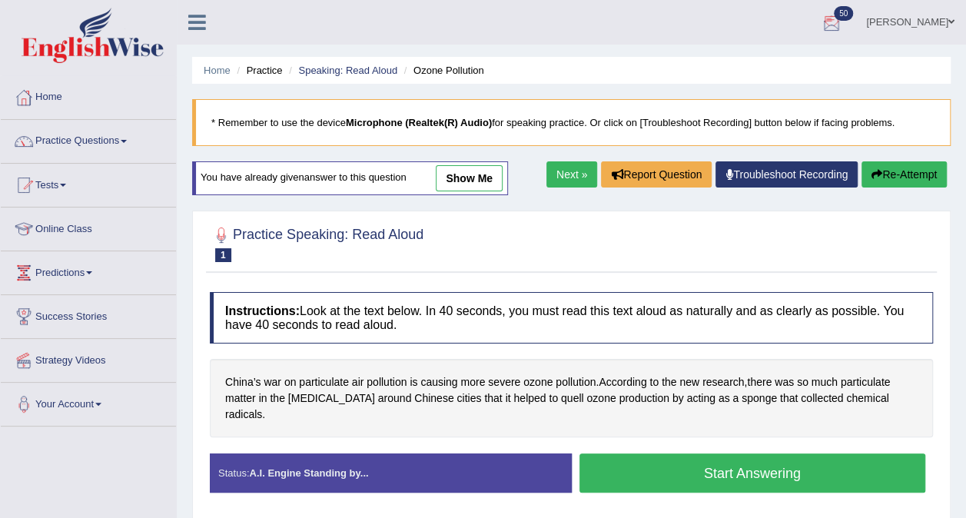
click at [843, 25] on div at bounding box center [831, 23] width 23 height 23
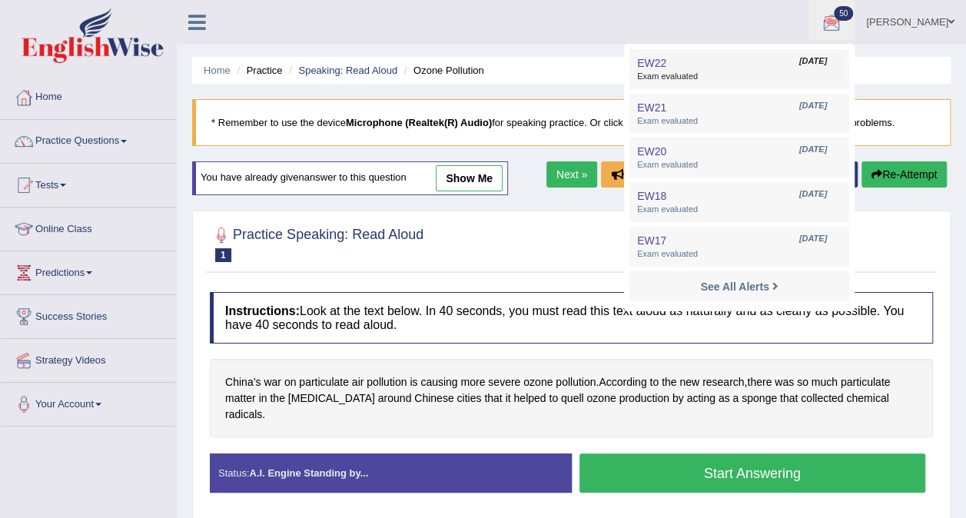
click at [695, 61] on link "EW22 Oct 3, 2025 Exam evaluated" at bounding box center [739, 69] width 212 height 32
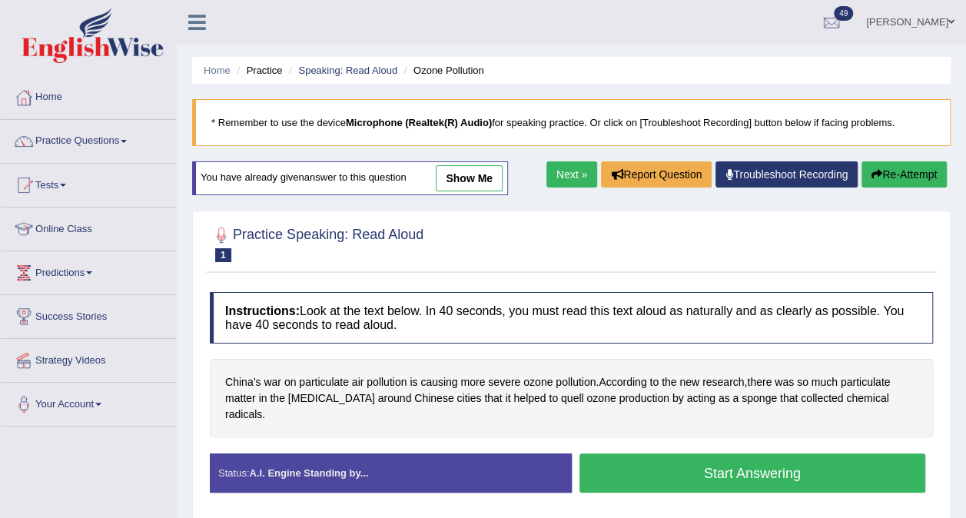
click at [474, 23] on ul "Obehi ighodaro Toggle navigation Username: obehi00 Access Type: Online Subscrip…" at bounding box center [689, 22] width 553 height 44
click at [704, 469] on button "Start Answering" at bounding box center [752, 472] width 347 height 39
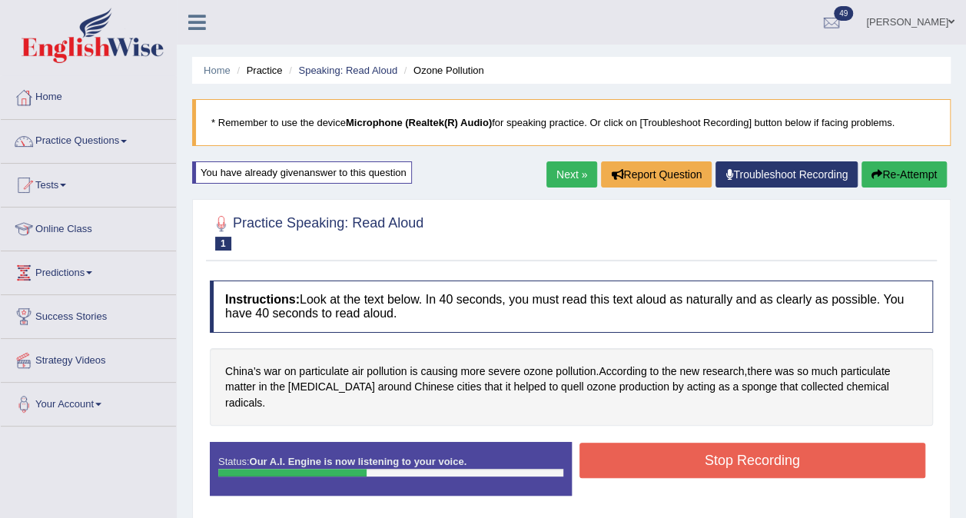
click at [735, 450] on button "Stop Recording" at bounding box center [752, 460] width 347 height 35
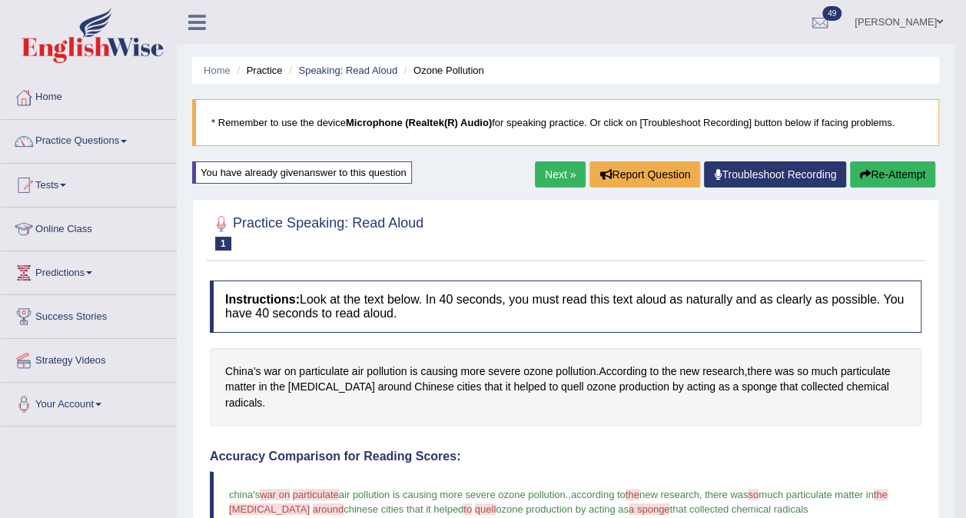
click at [552, 167] on link "Next »" at bounding box center [560, 174] width 51 height 26
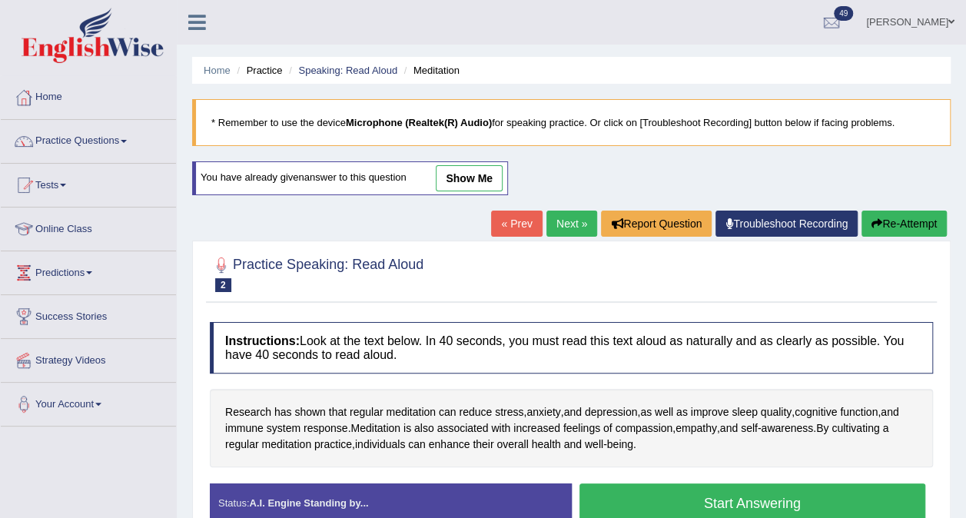
click at [514, 223] on link "« Prev" at bounding box center [516, 224] width 51 height 26
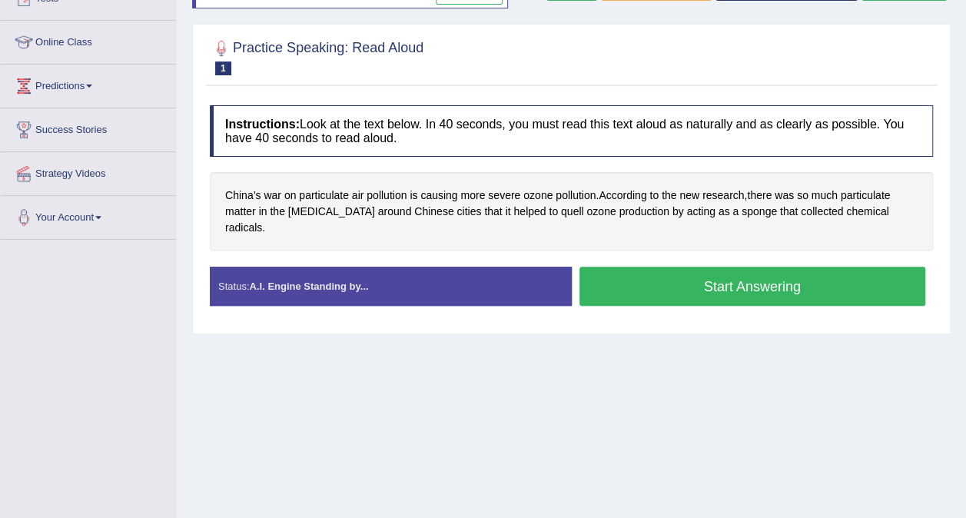
scroll to position [200, 0]
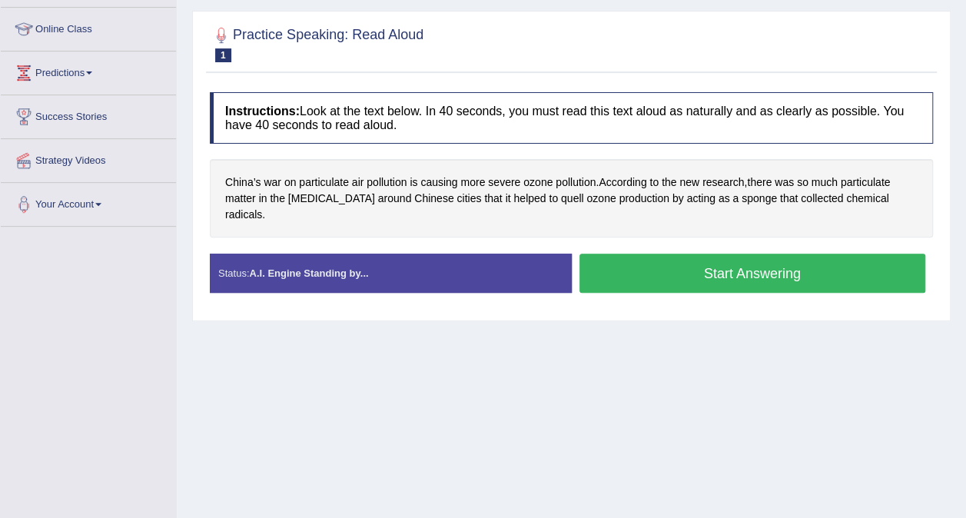
click at [792, 267] on button "Start Answering" at bounding box center [752, 273] width 347 height 39
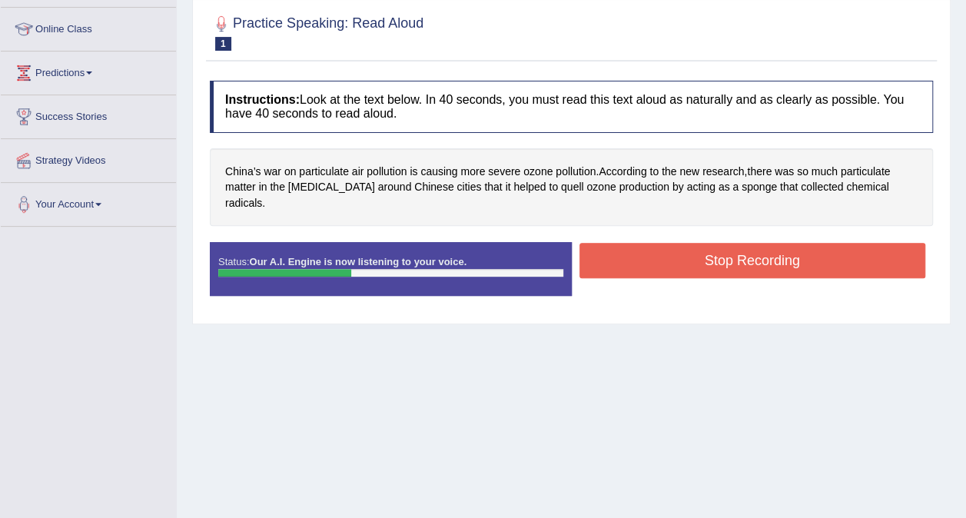
click at [749, 243] on button "Stop Recording" at bounding box center [752, 260] width 347 height 35
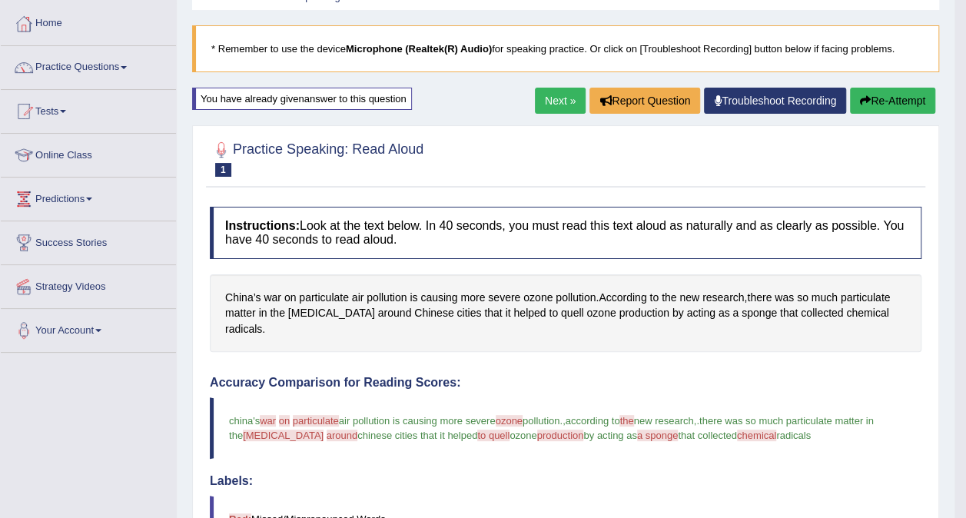
scroll to position [0, 0]
